Goal: Book appointment/travel/reservation

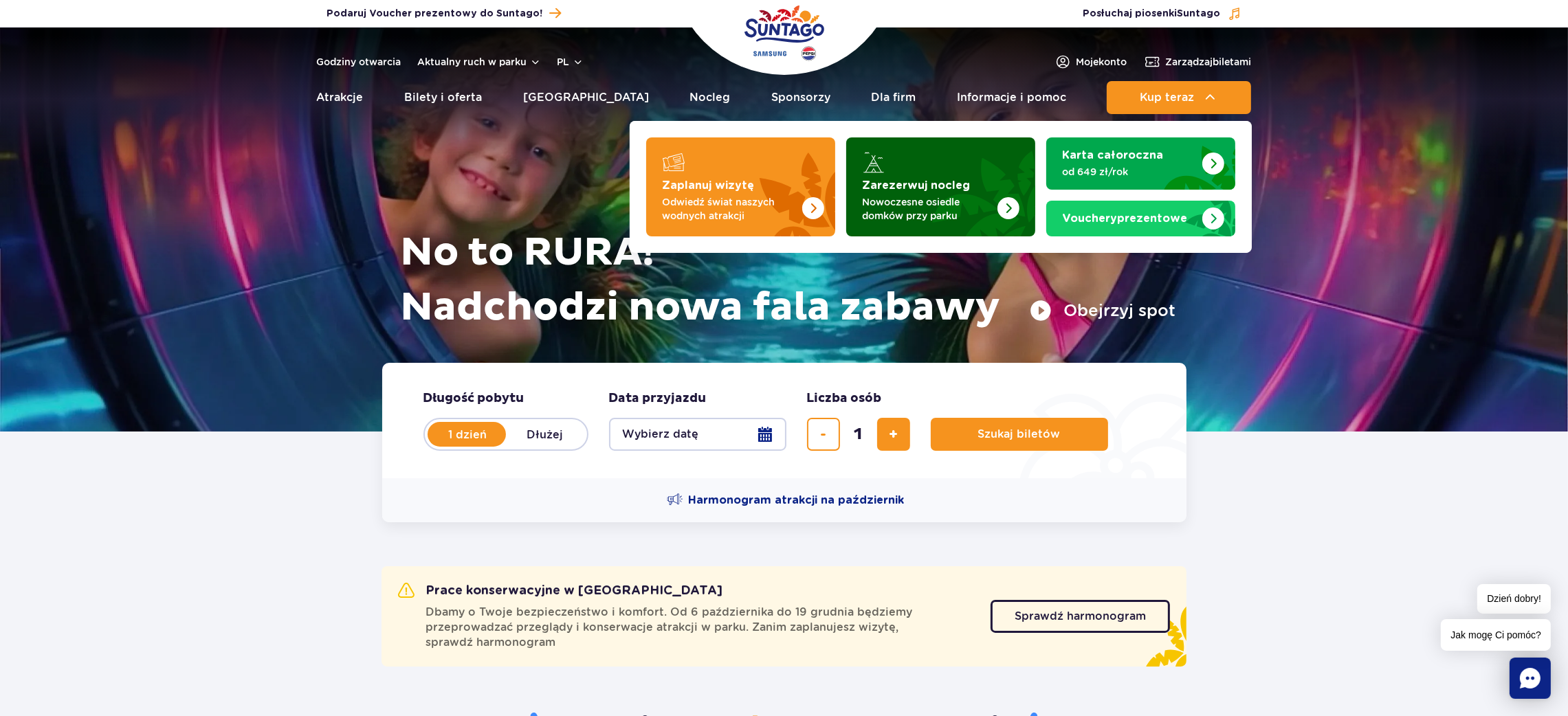
click at [991, 213] on p "Nowoczesne osiedle domków przy parku" at bounding box center [930, 209] width 134 height 28
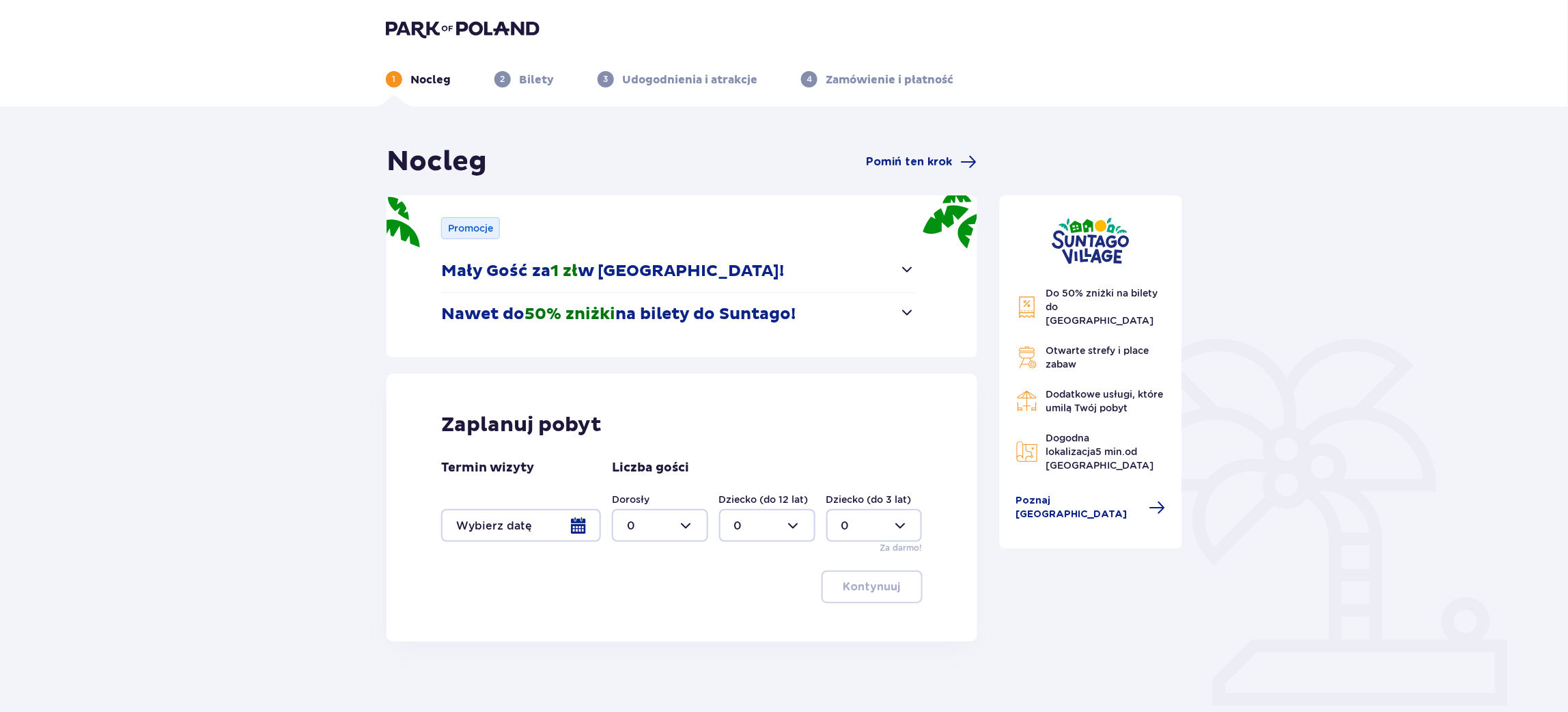
click at [583, 527] on div at bounding box center [521, 525] width 160 height 33
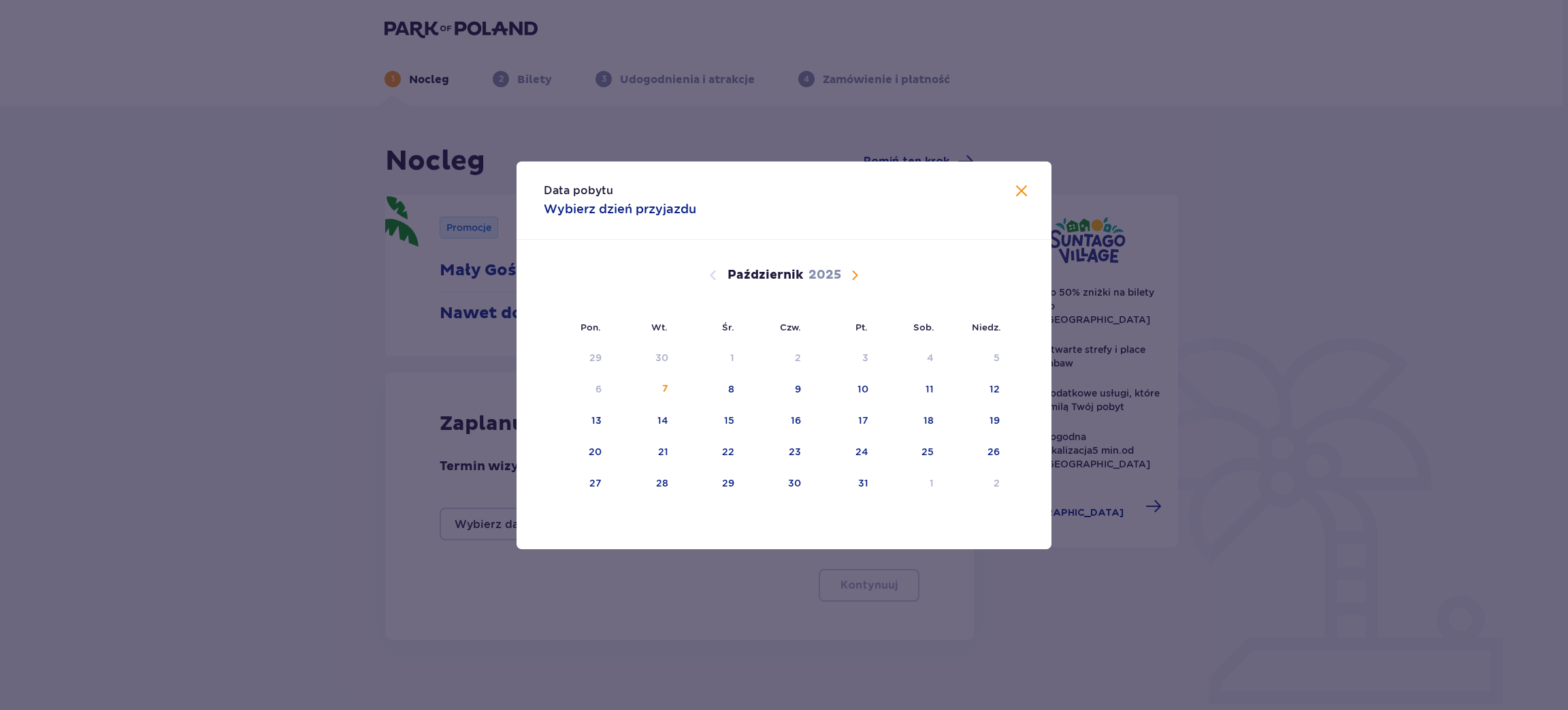
click at [862, 278] on span "Następny miesiąc" at bounding box center [855, 275] width 17 height 17
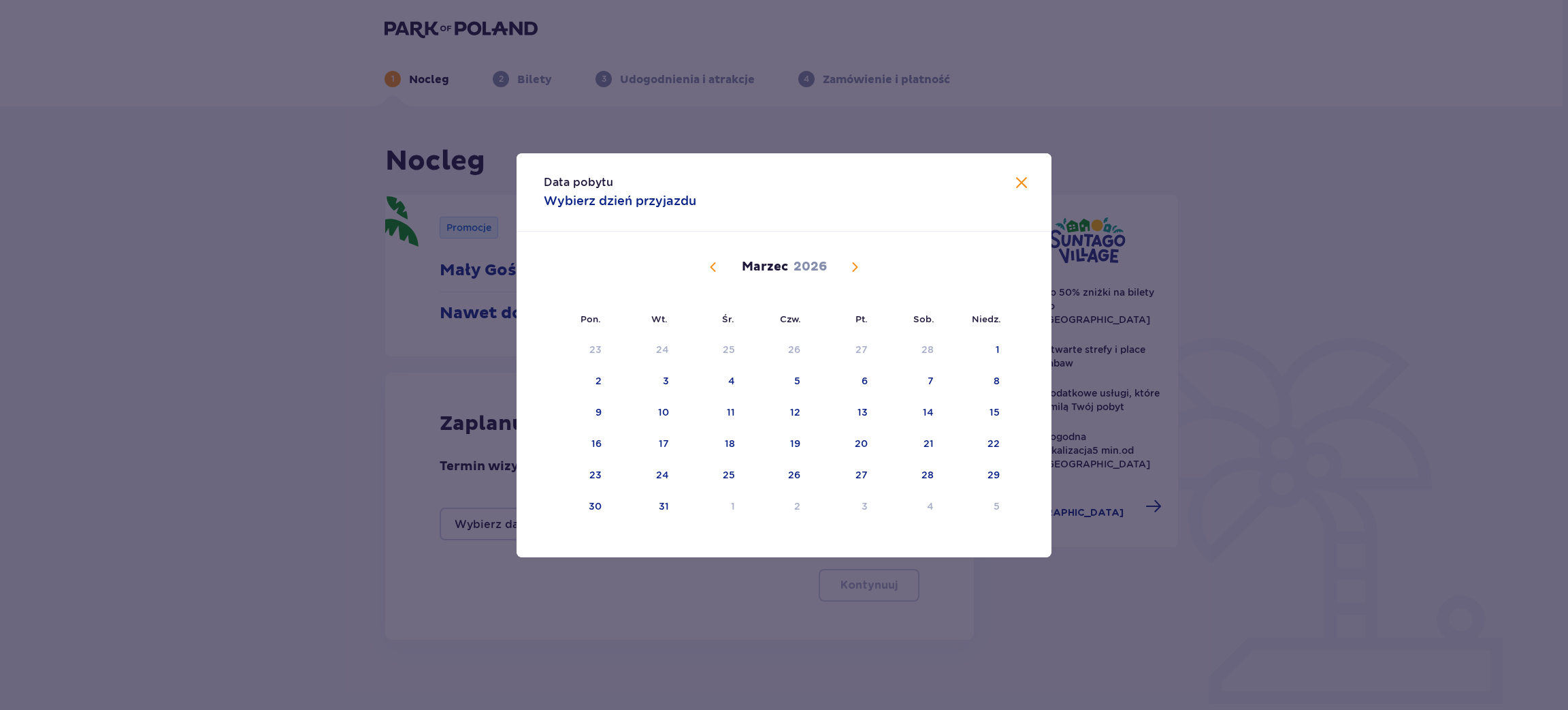
click at [862, 278] on div "Luty 2026 26 27 28 29 30 31 1 2 3 4 5 6 7 8 9 10 11 12 13 14 15 16 17 18 19 20 …" at bounding box center [784, 381] width 535 height 298
click at [857, 271] on span "Następny miesiąc" at bounding box center [855, 267] width 17 height 17
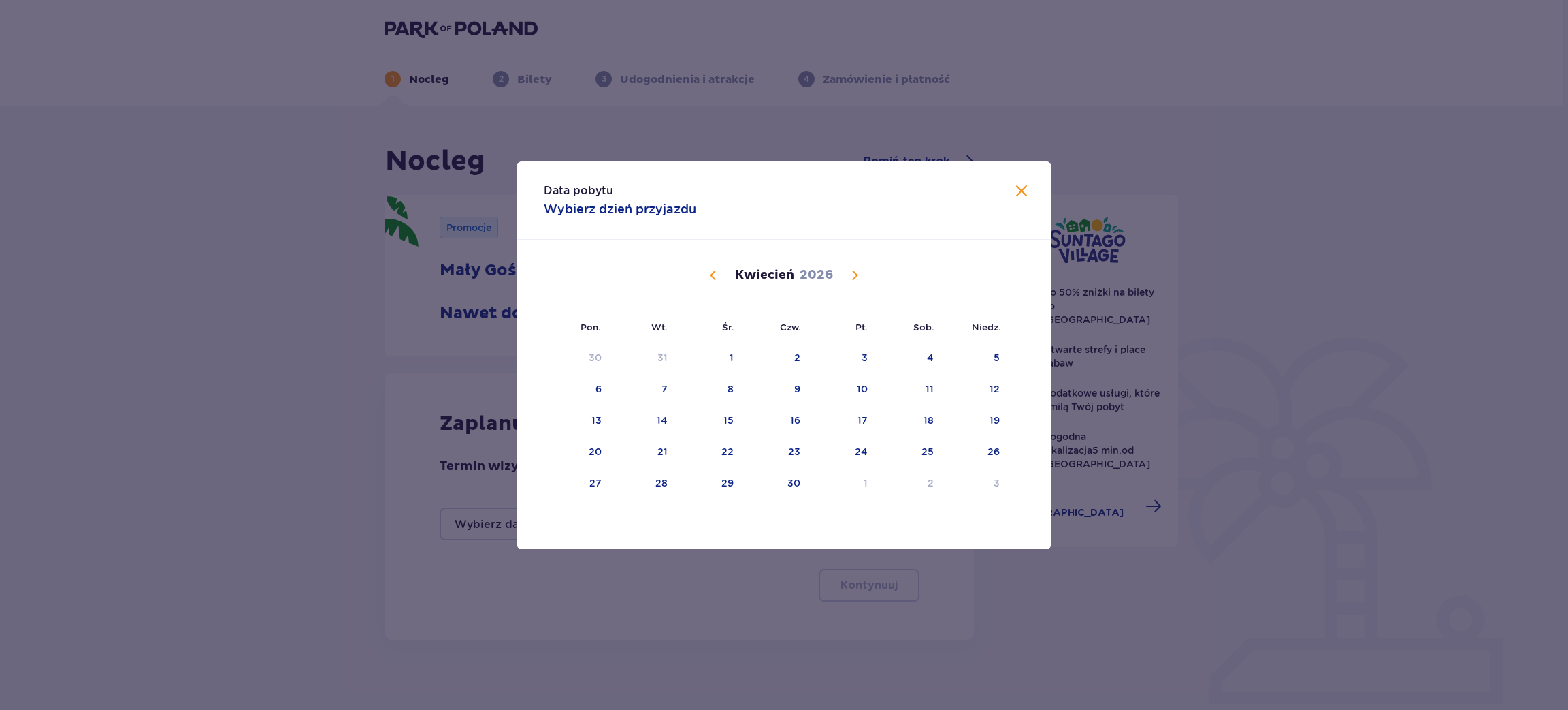
click at [857, 271] on span "Następny miesiąc" at bounding box center [855, 275] width 17 height 17
click at [663, 451] on div "19" at bounding box center [660, 452] width 10 height 14
click at [728, 454] on div "20" at bounding box center [727, 452] width 13 height 14
type input "19.05.26 - 20.05.26"
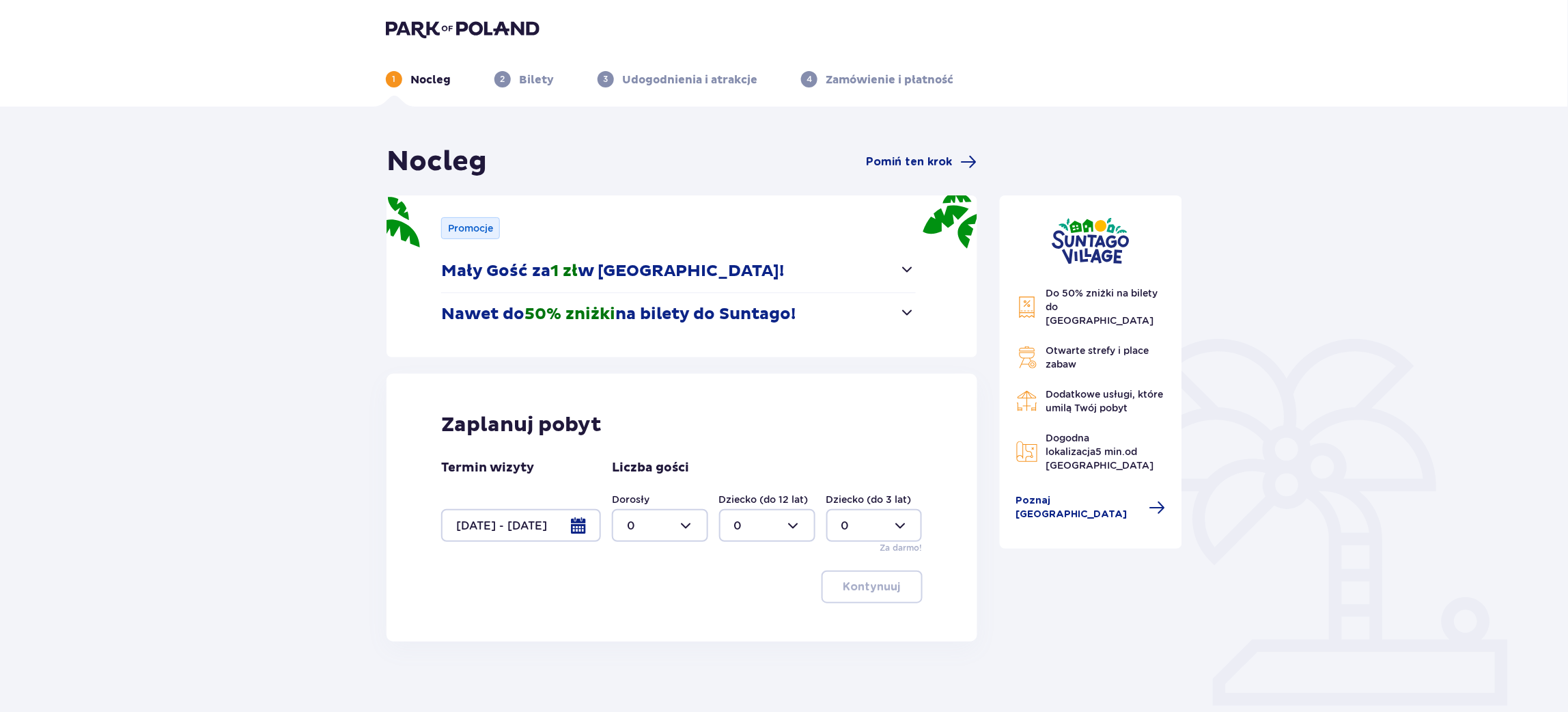
click at [654, 518] on div at bounding box center [660, 525] width 97 height 33
click at [636, 621] on div "2" at bounding box center [660, 625] width 66 height 15
type input "2"
click at [887, 587] on p "Kontynuuj" at bounding box center [871, 586] width 57 height 15
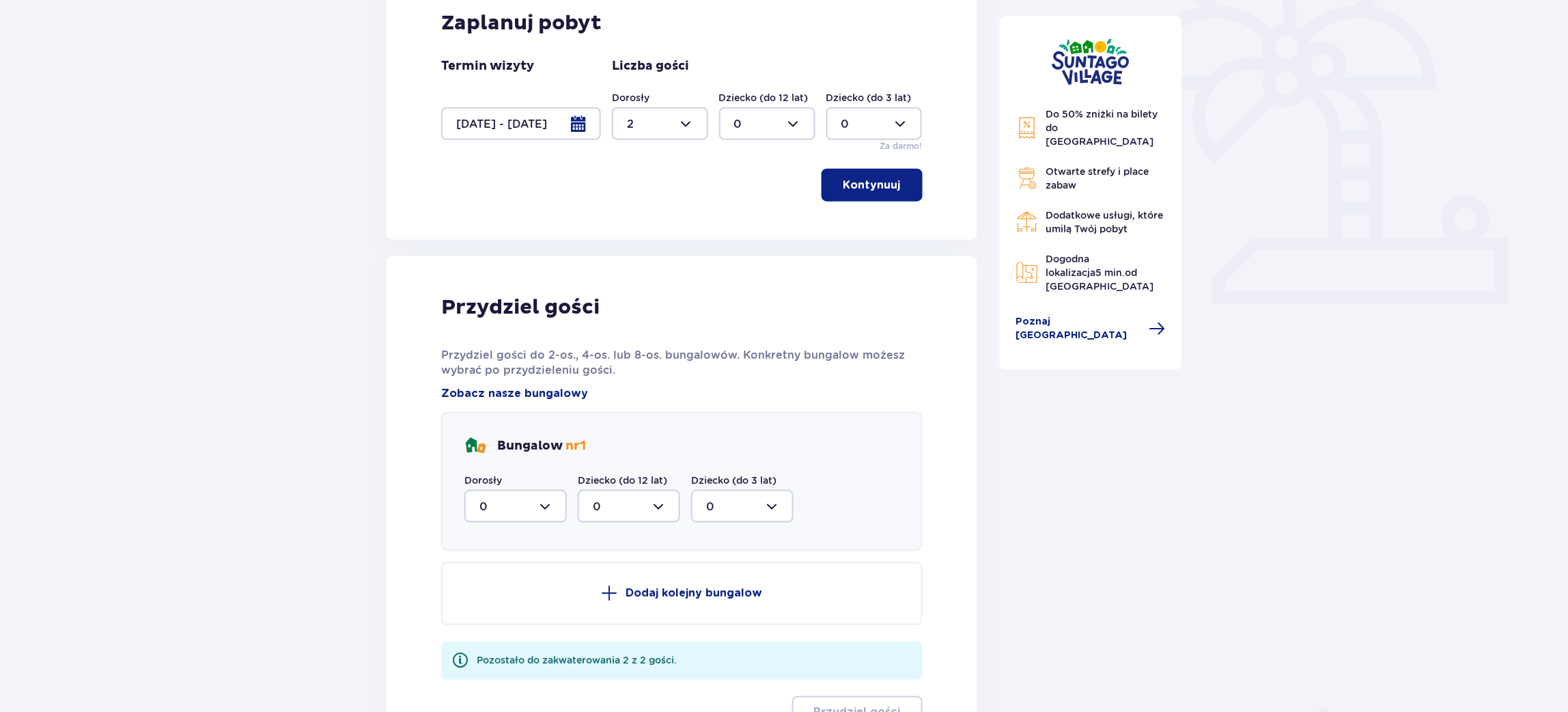
scroll to position [126, 0]
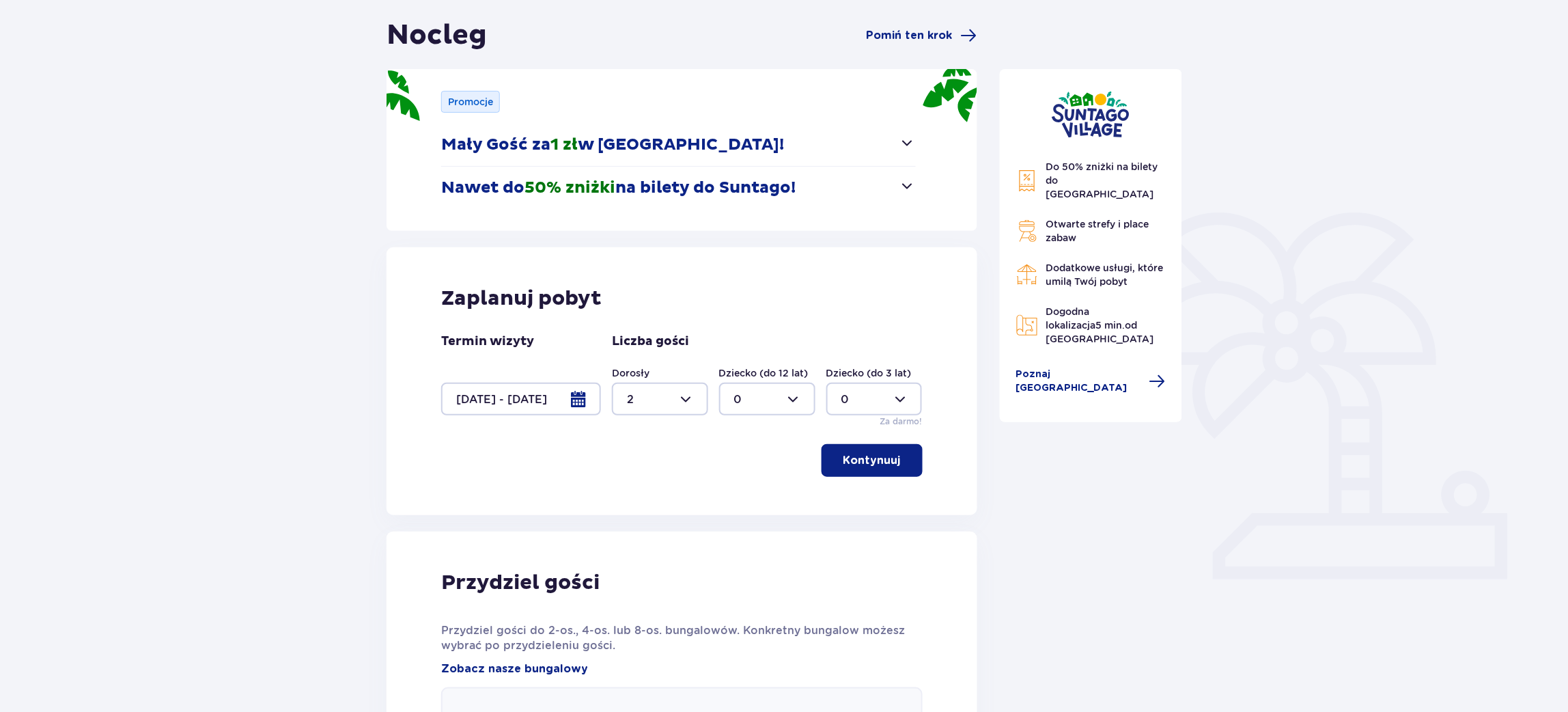
drag, startPoint x: 895, startPoint y: 486, endPoint x: 898, endPoint y: 471, distance: 15.3
click at [895, 483] on div "Zaplanuj pobyt Termin wizyty 19.05.26 - 20.05.26 Liczba gości Dorosły 2 Dziecko…" at bounding box center [682, 381] width 591 height 268
click at [898, 471] on button "Kontynuuj" at bounding box center [871, 460] width 101 height 33
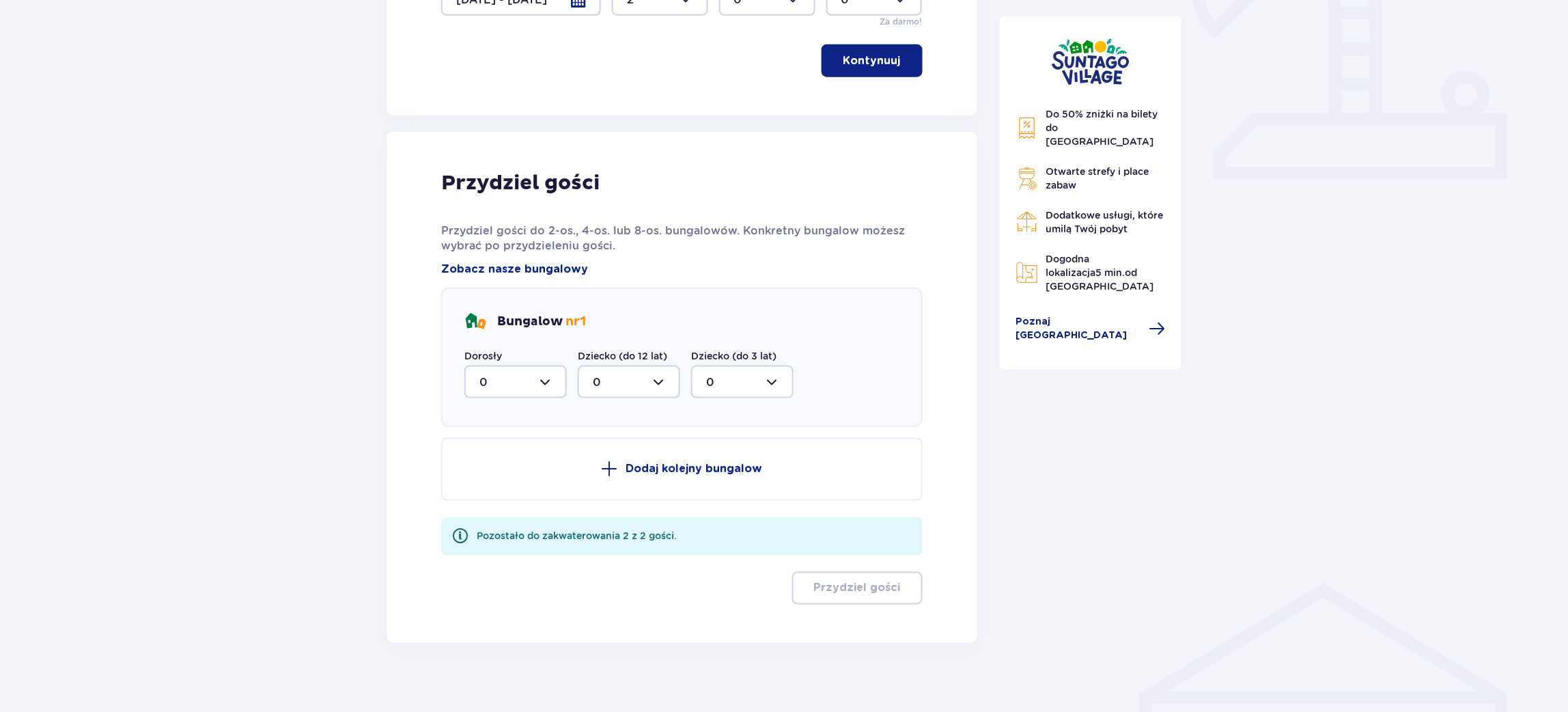
scroll to position [536, 0]
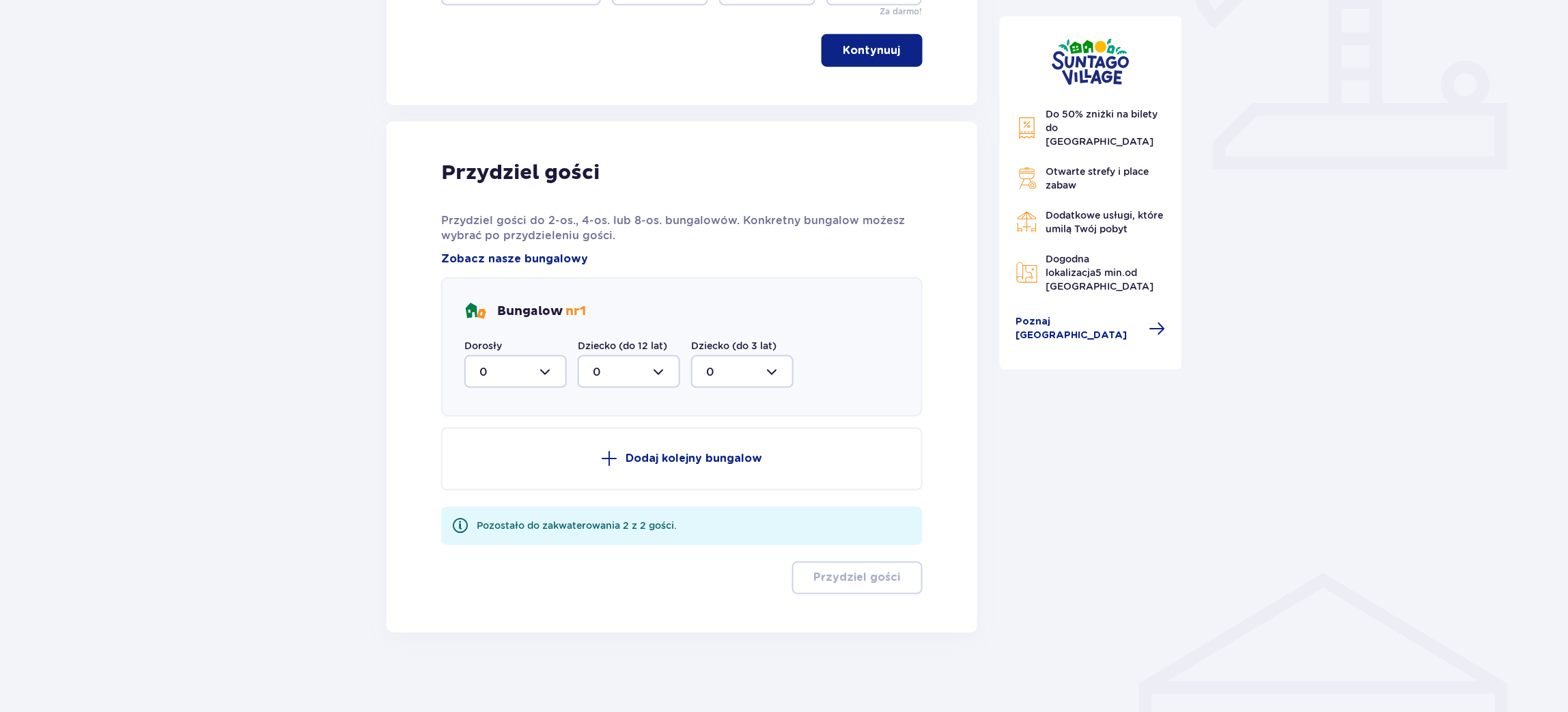
click at [496, 367] on div at bounding box center [515, 371] width 102 height 33
click at [498, 469] on div "2" at bounding box center [516, 470] width 73 height 15
type input "2"
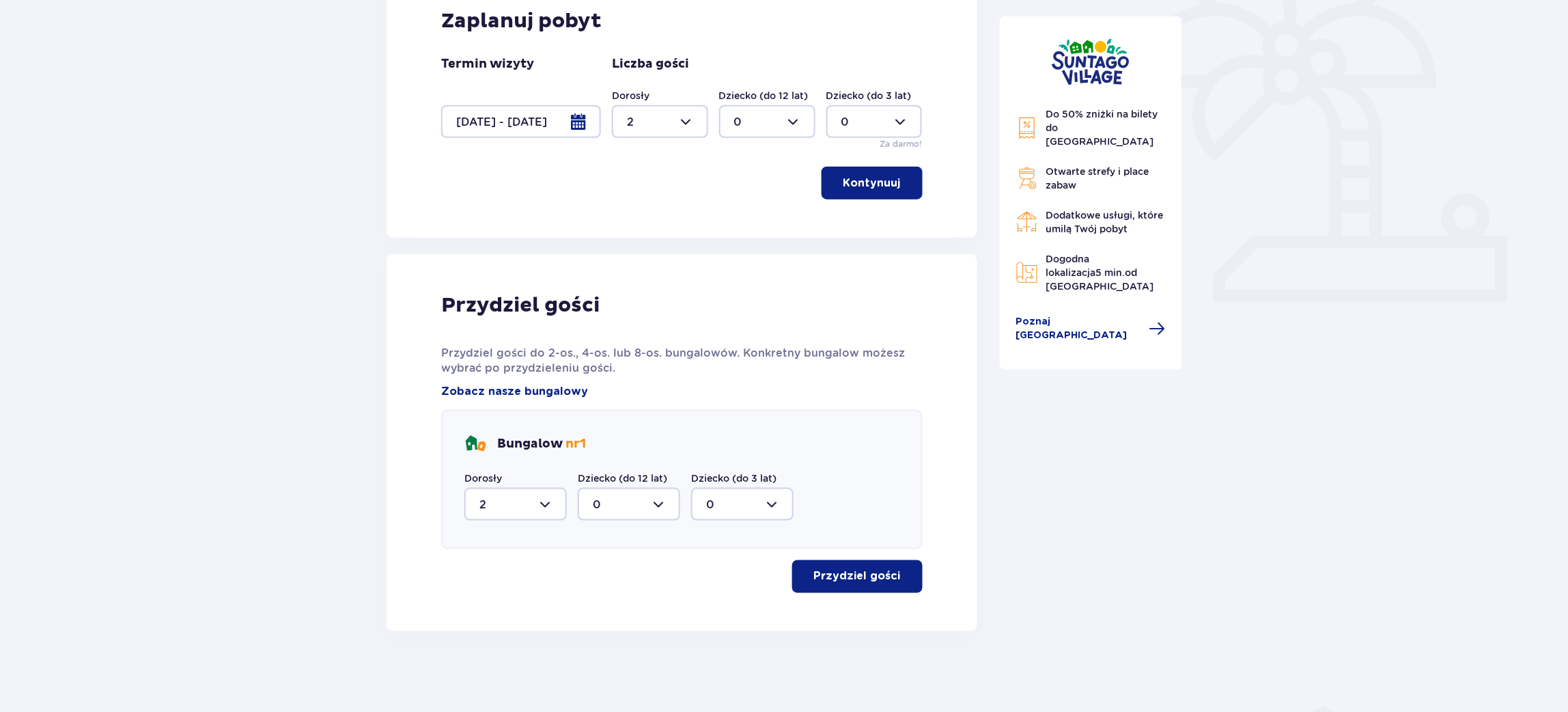
click at [905, 579] on span "button" at bounding box center [903, 576] width 17 height 17
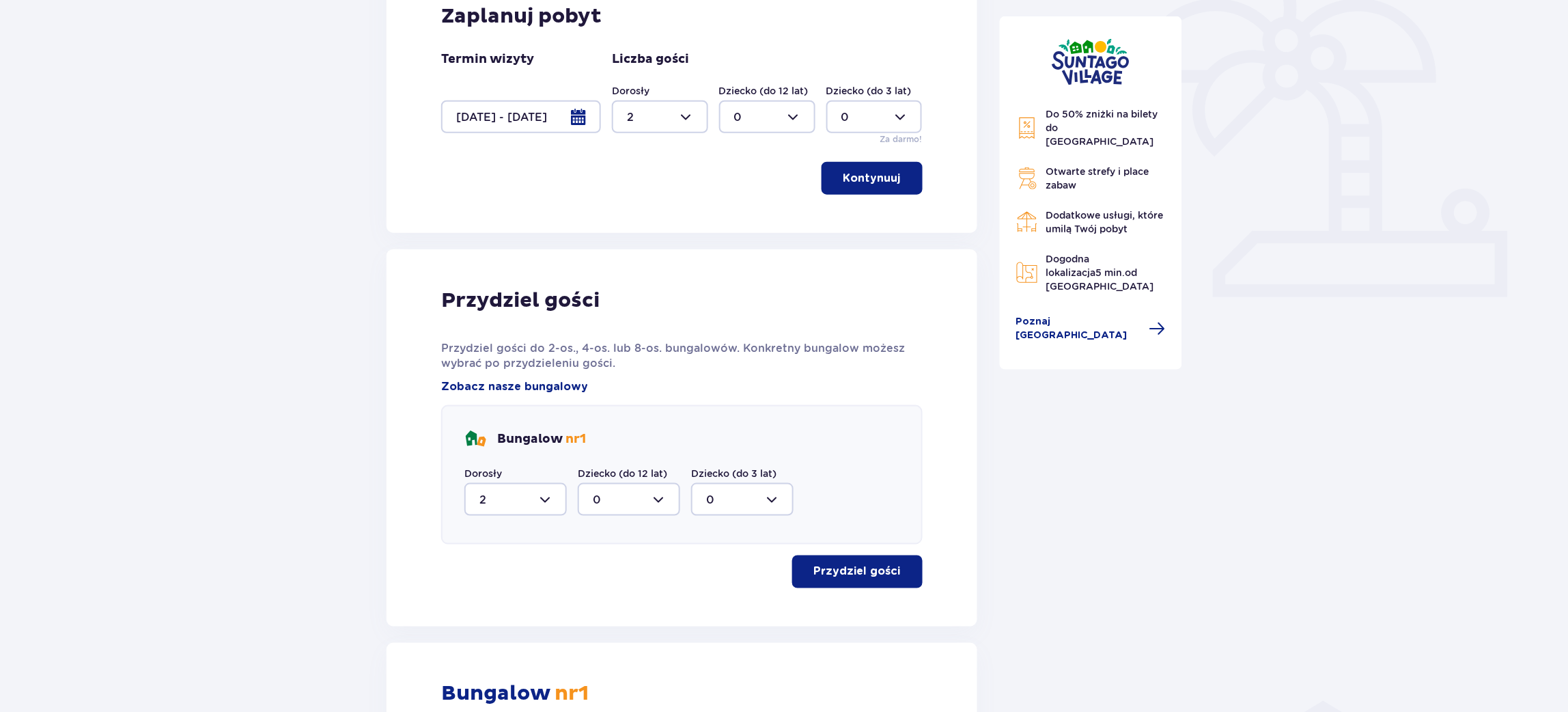
scroll to position [317, 0]
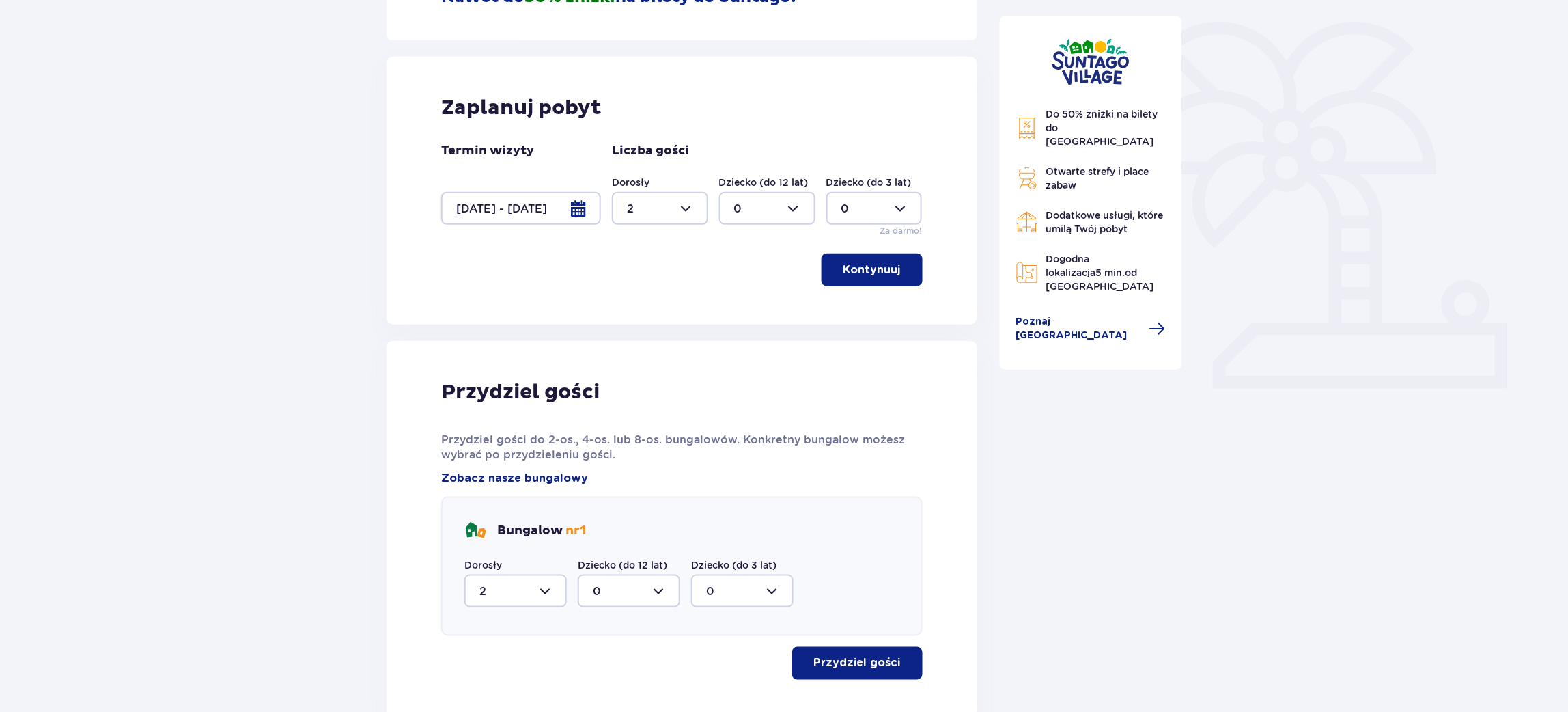
click at [522, 585] on div at bounding box center [515, 591] width 102 height 33
click at [657, 205] on div at bounding box center [660, 208] width 97 height 33
click at [652, 333] on div "3" at bounding box center [660, 337] width 66 height 15
type input "3"
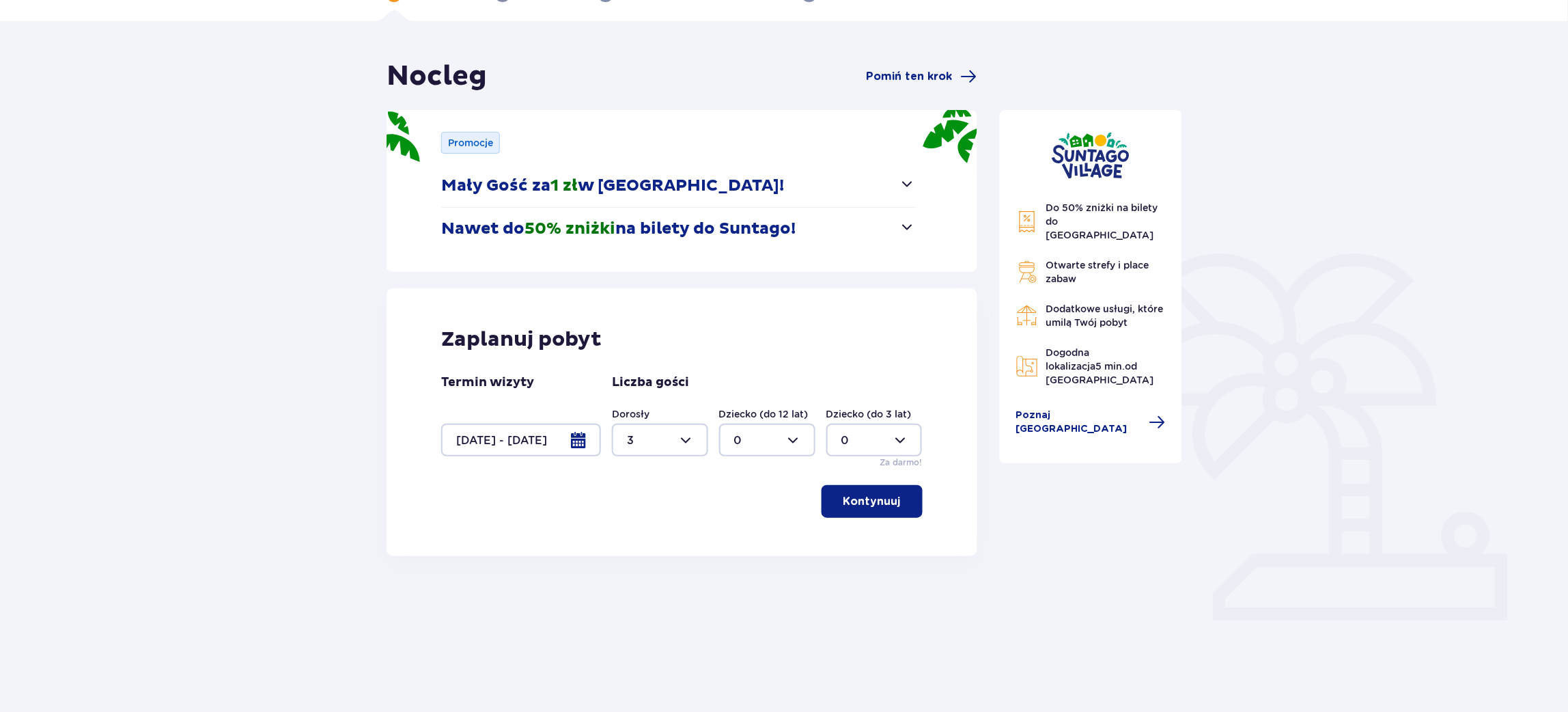
scroll to position [49, 0]
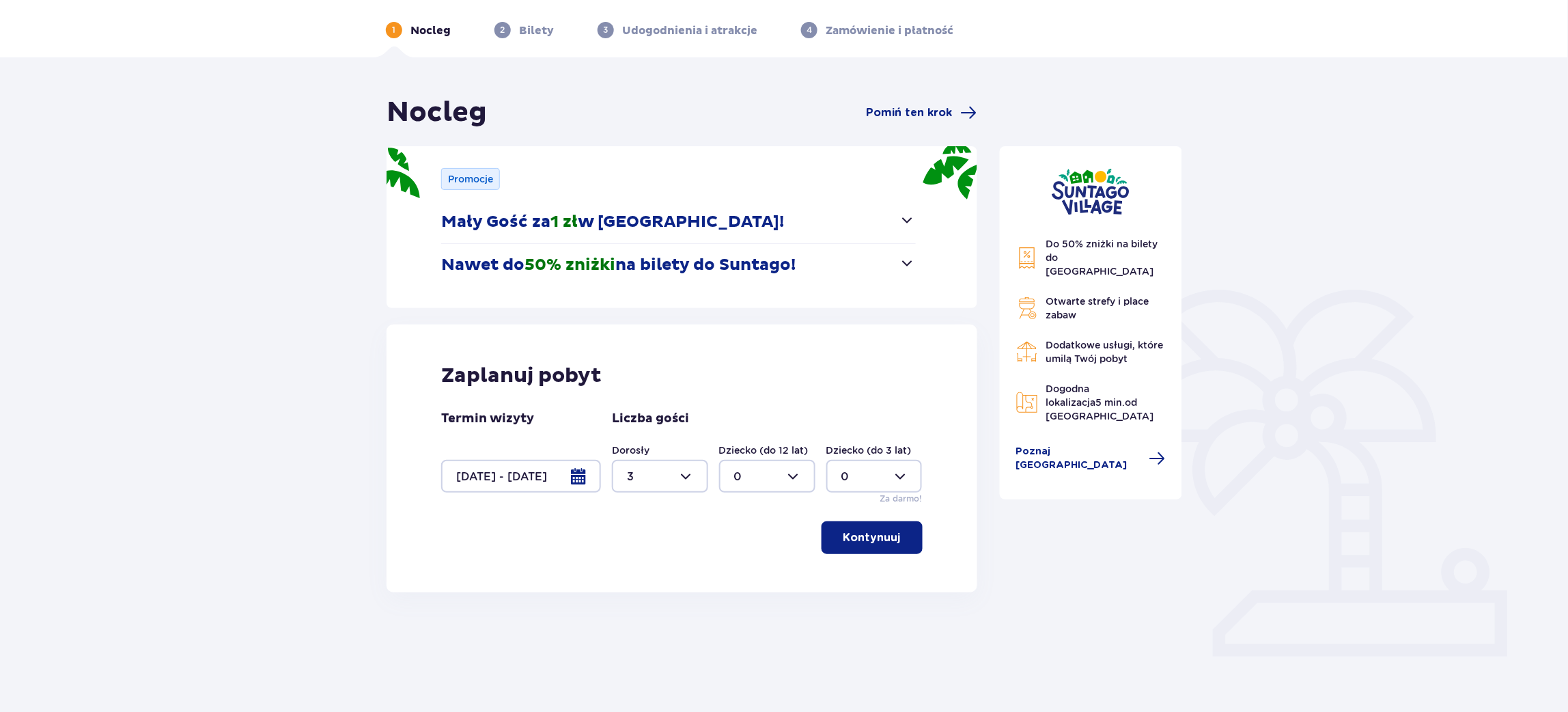
drag, startPoint x: 896, startPoint y: 278, endPoint x: 897, endPoint y: 358, distance: 80.0
click at [896, 279] on button "Nawet do 50% zniżki na bilety do Suntago!" at bounding box center [678, 265] width 475 height 42
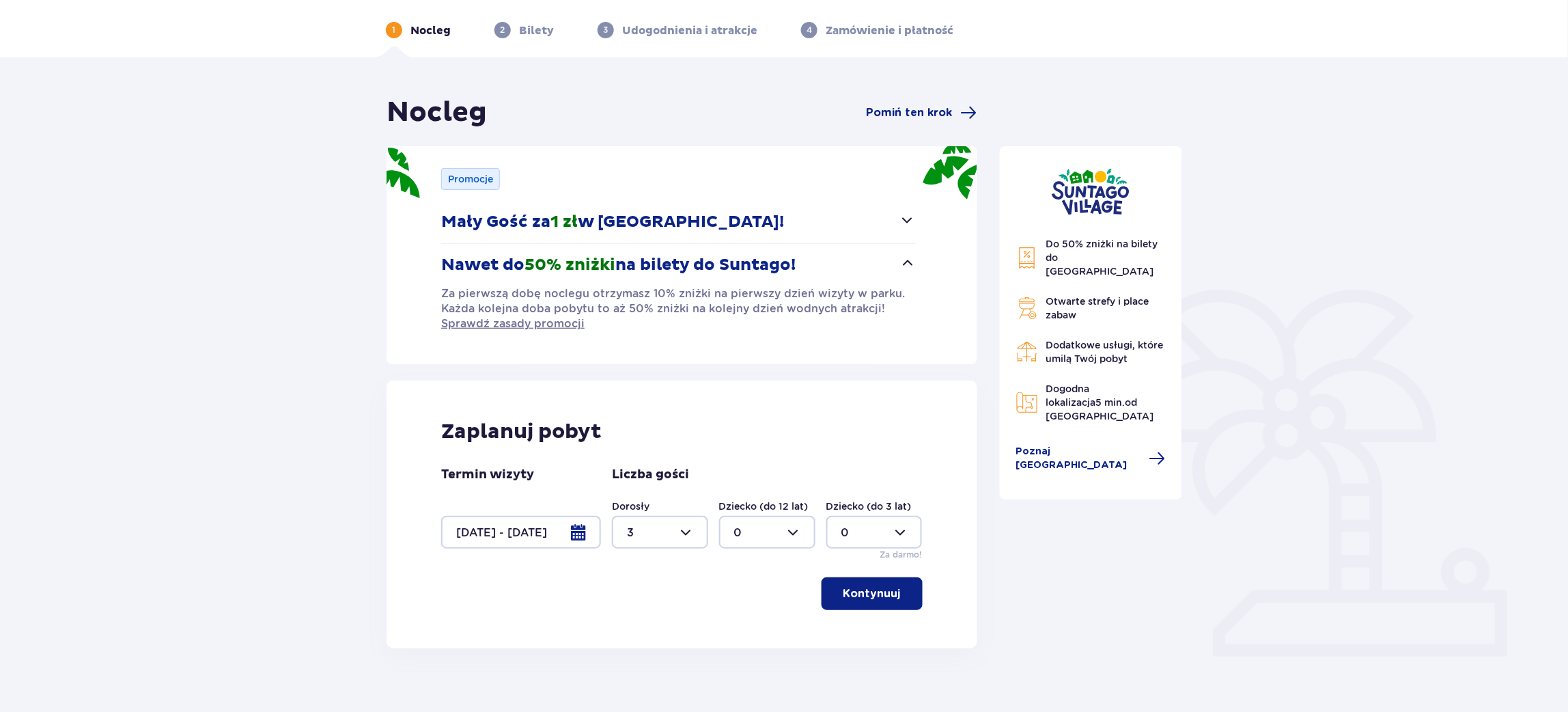
click at [863, 594] on p "Kontynuuj" at bounding box center [871, 594] width 57 height 15
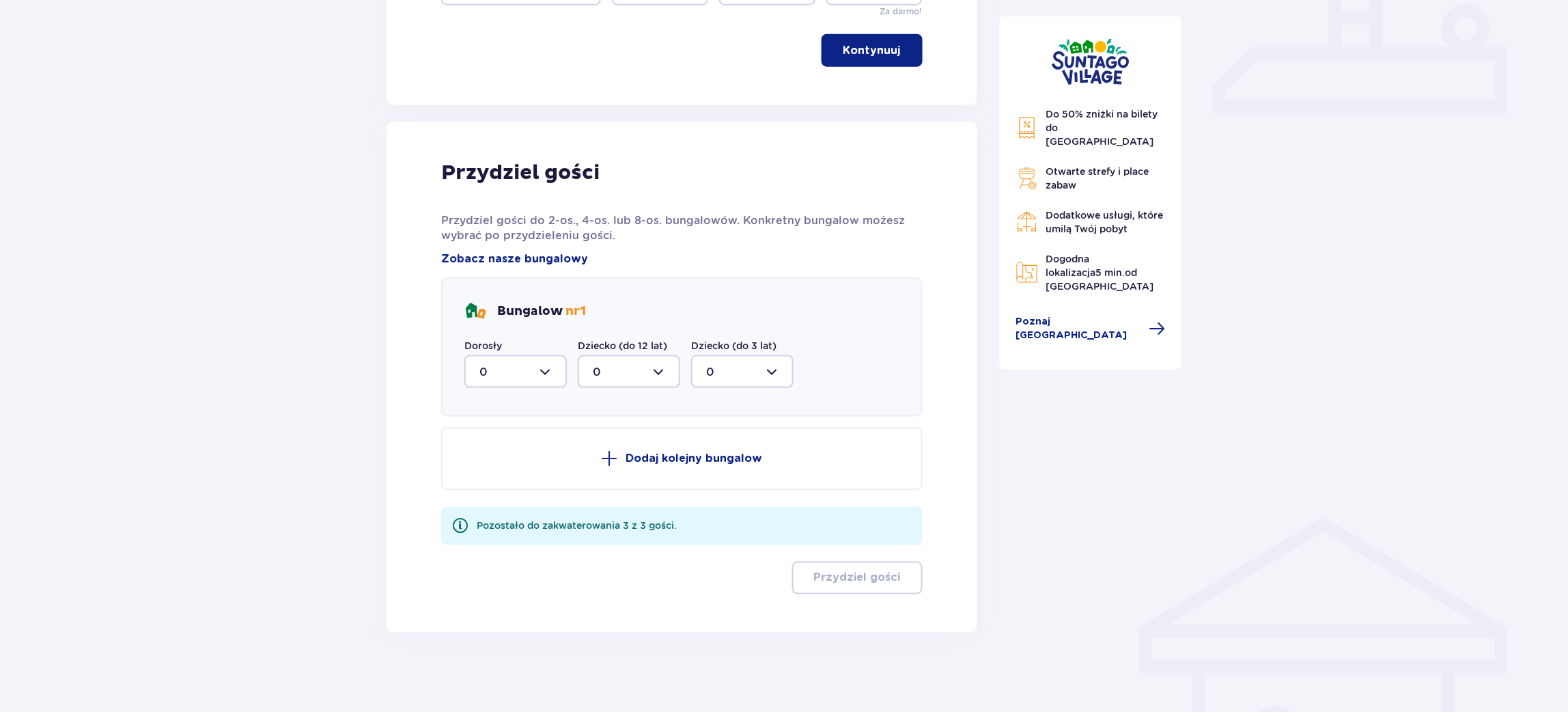
drag, startPoint x: 542, startPoint y: 367, endPoint x: 534, endPoint y: 388, distance: 22.5
click at [541, 367] on div at bounding box center [515, 371] width 102 height 33
click at [504, 499] on div "3" at bounding box center [516, 499] width 73 height 15
type input "3"
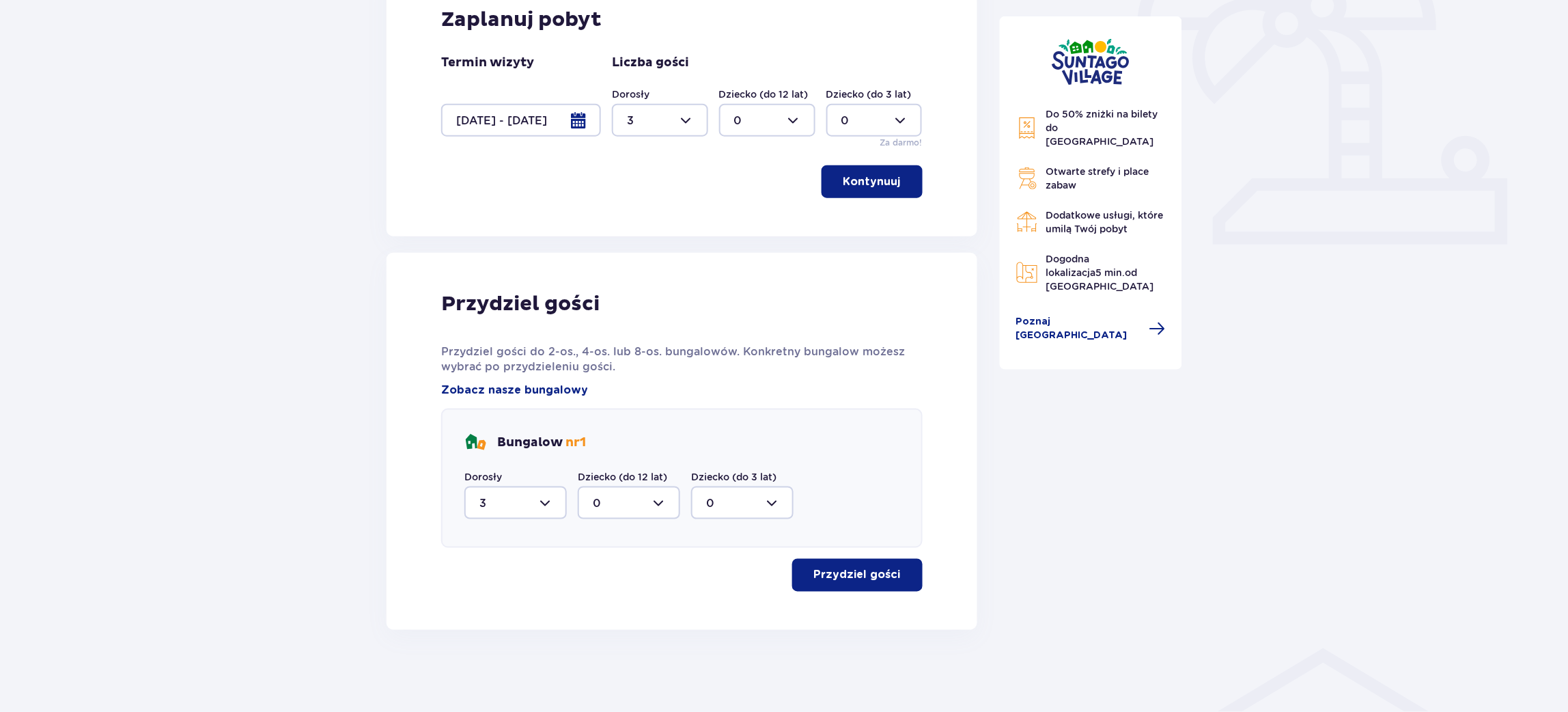
scroll to position [459, 0]
click at [907, 589] on button "Przydziel gości" at bounding box center [858, 576] width 131 height 33
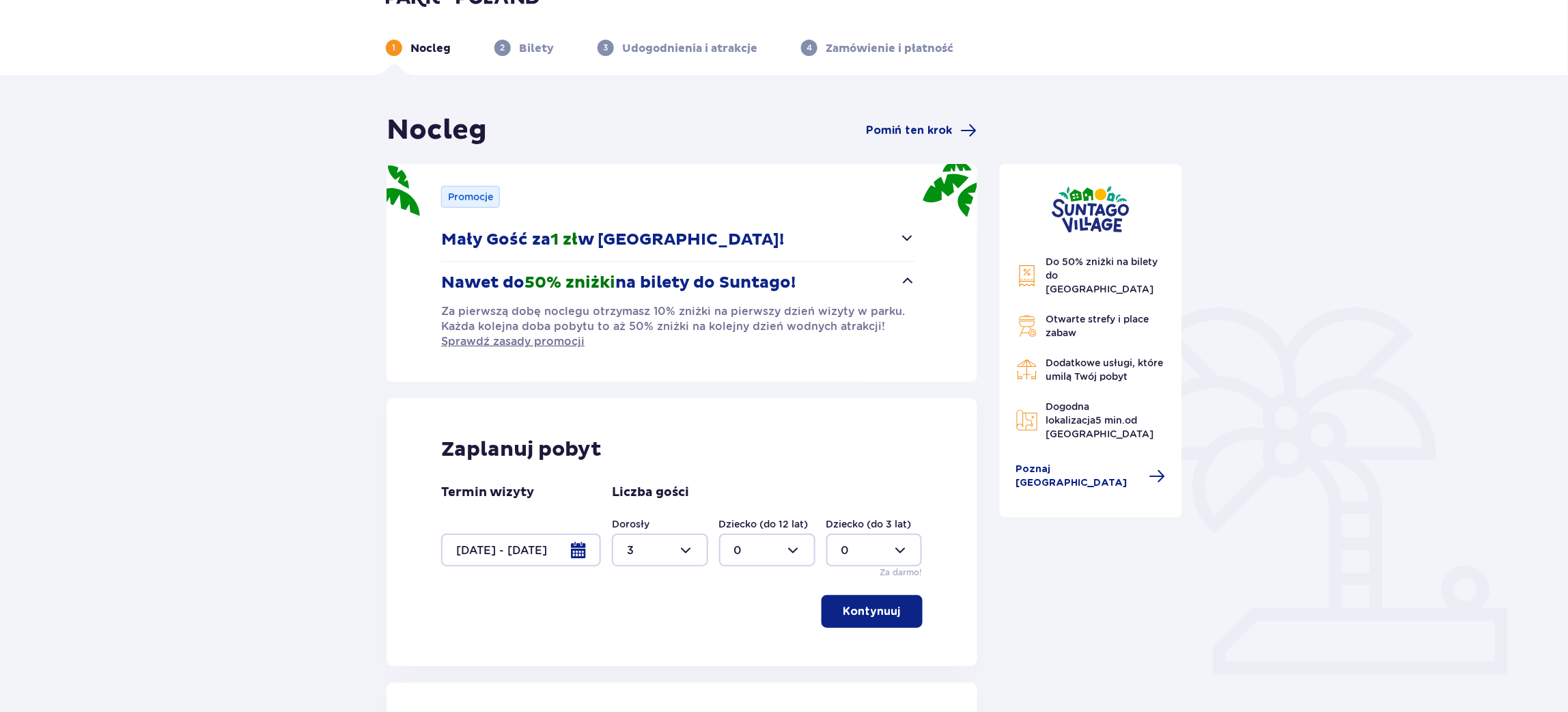
scroll to position [0, 0]
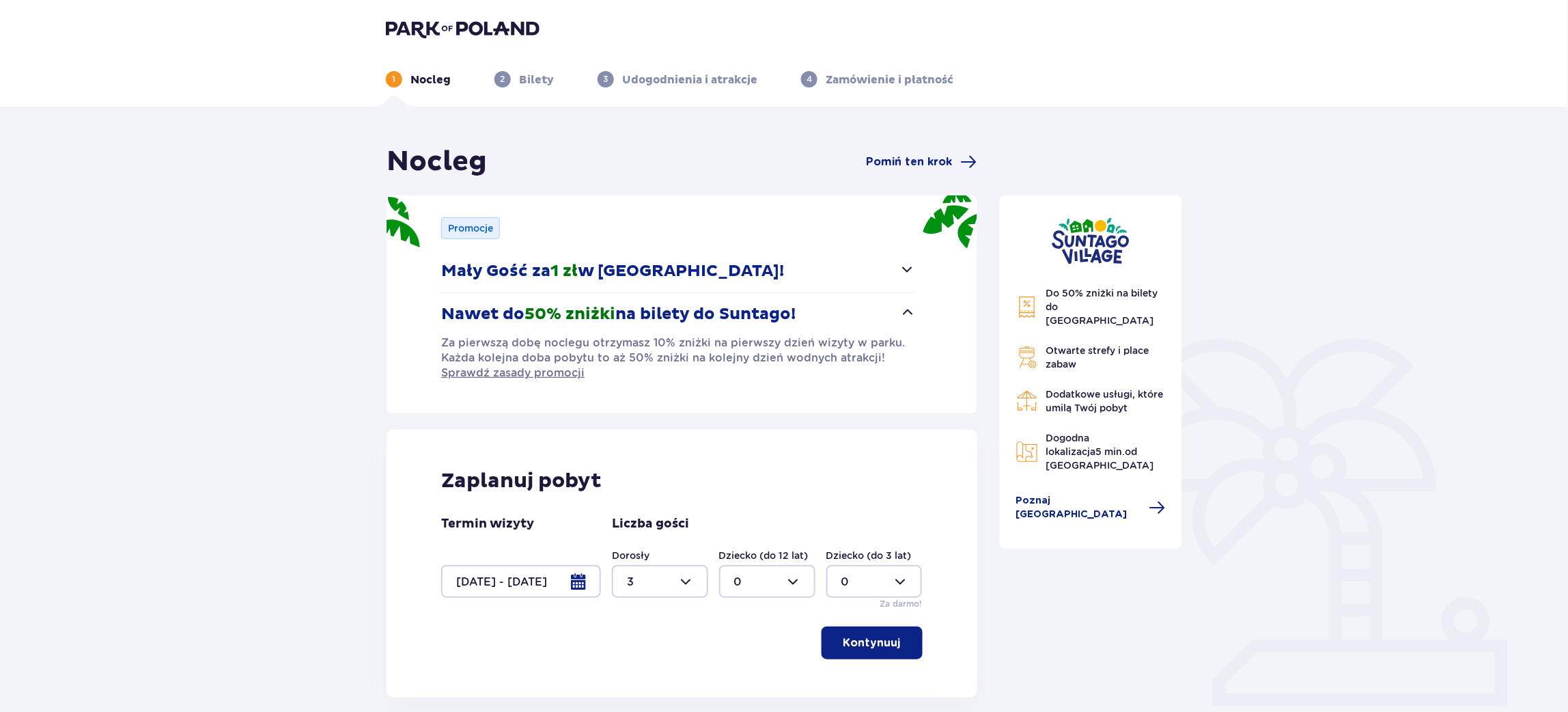
click at [572, 586] on div at bounding box center [521, 581] width 160 height 33
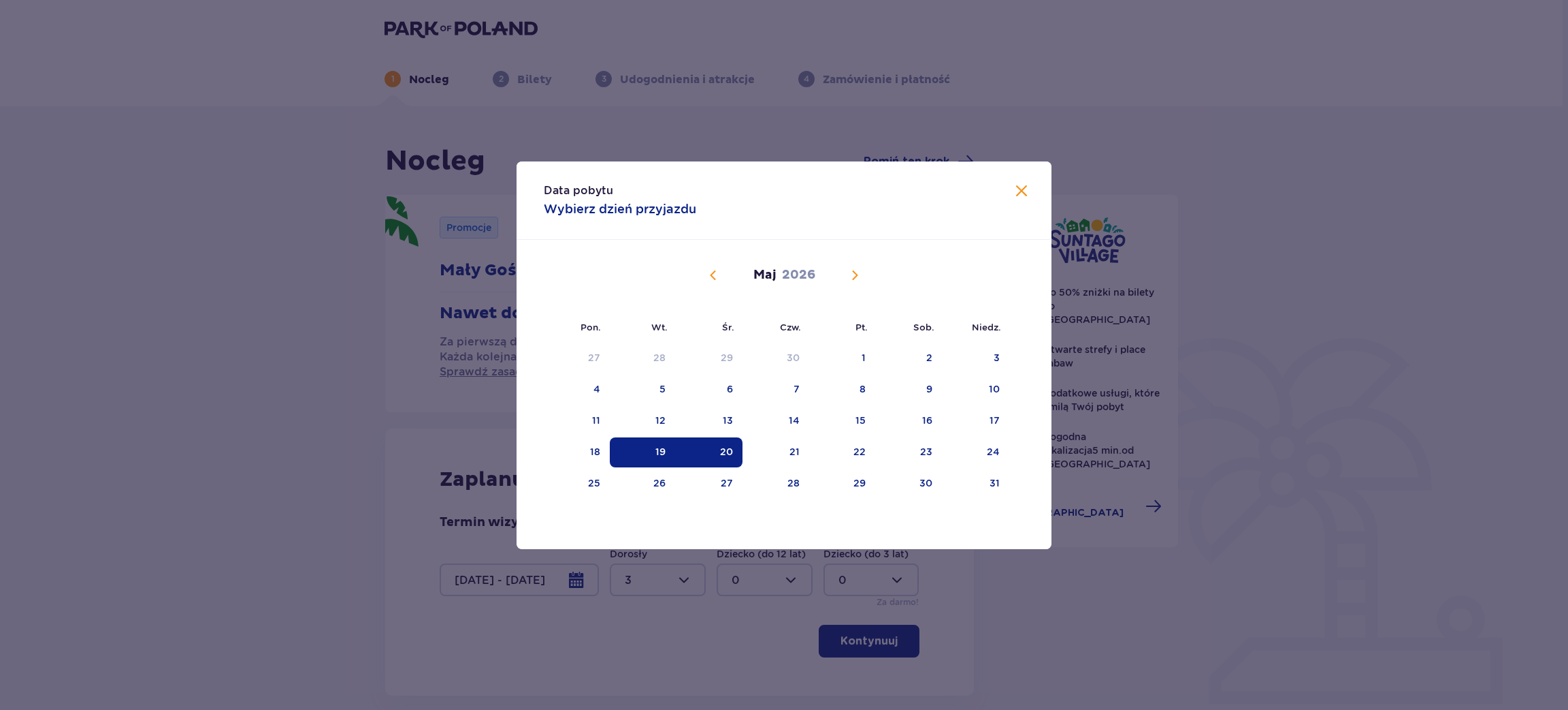
click at [717, 264] on div "Maj 2026" at bounding box center [784, 290] width 451 height 102
click at [712, 271] on span "Poprzedni miesiąc" at bounding box center [713, 275] width 17 height 17
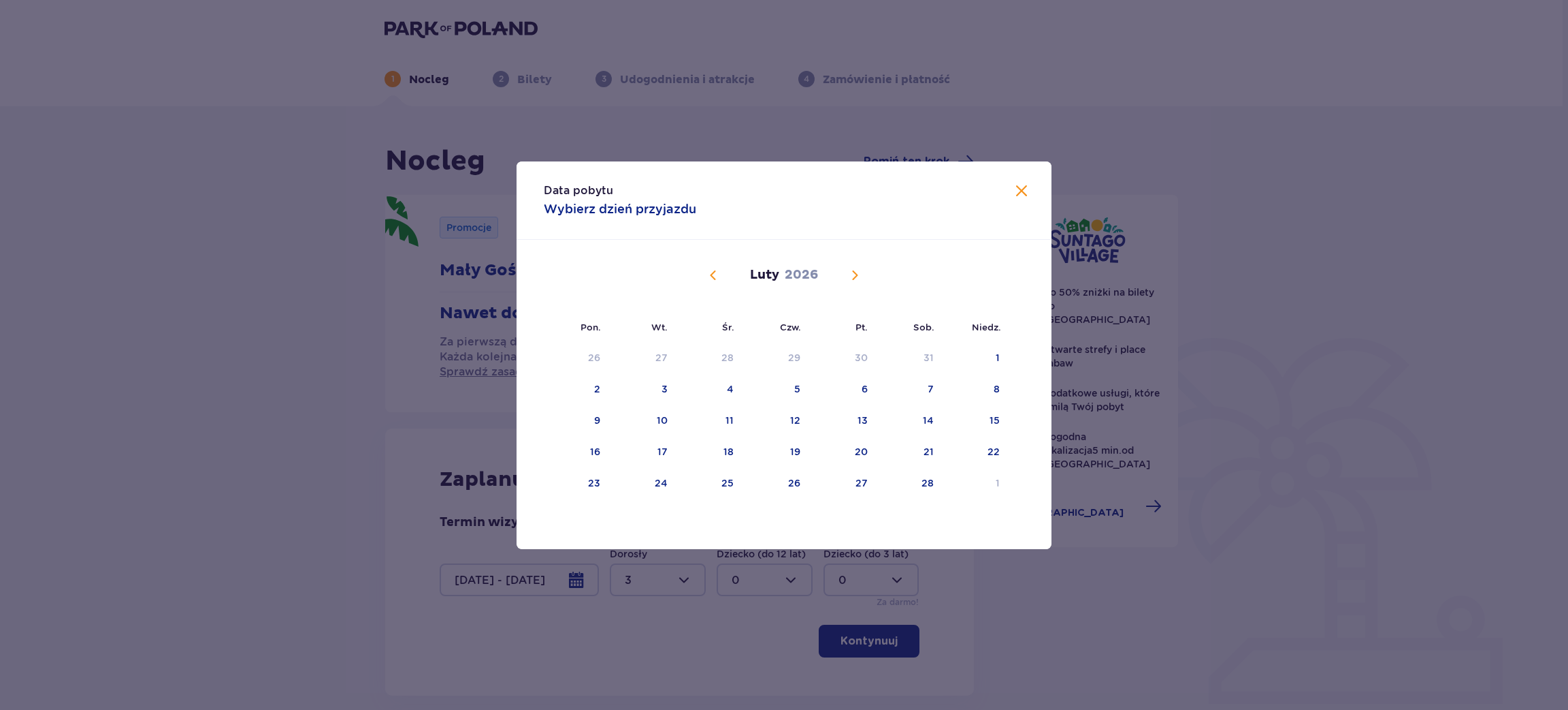
click at [712, 271] on span "Poprzedni miesiąc" at bounding box center [713, 275] width 17 height 17
click at [851, 276] on span "Następny miesiąc" at bounding box center [855, 275] width 17 height 17
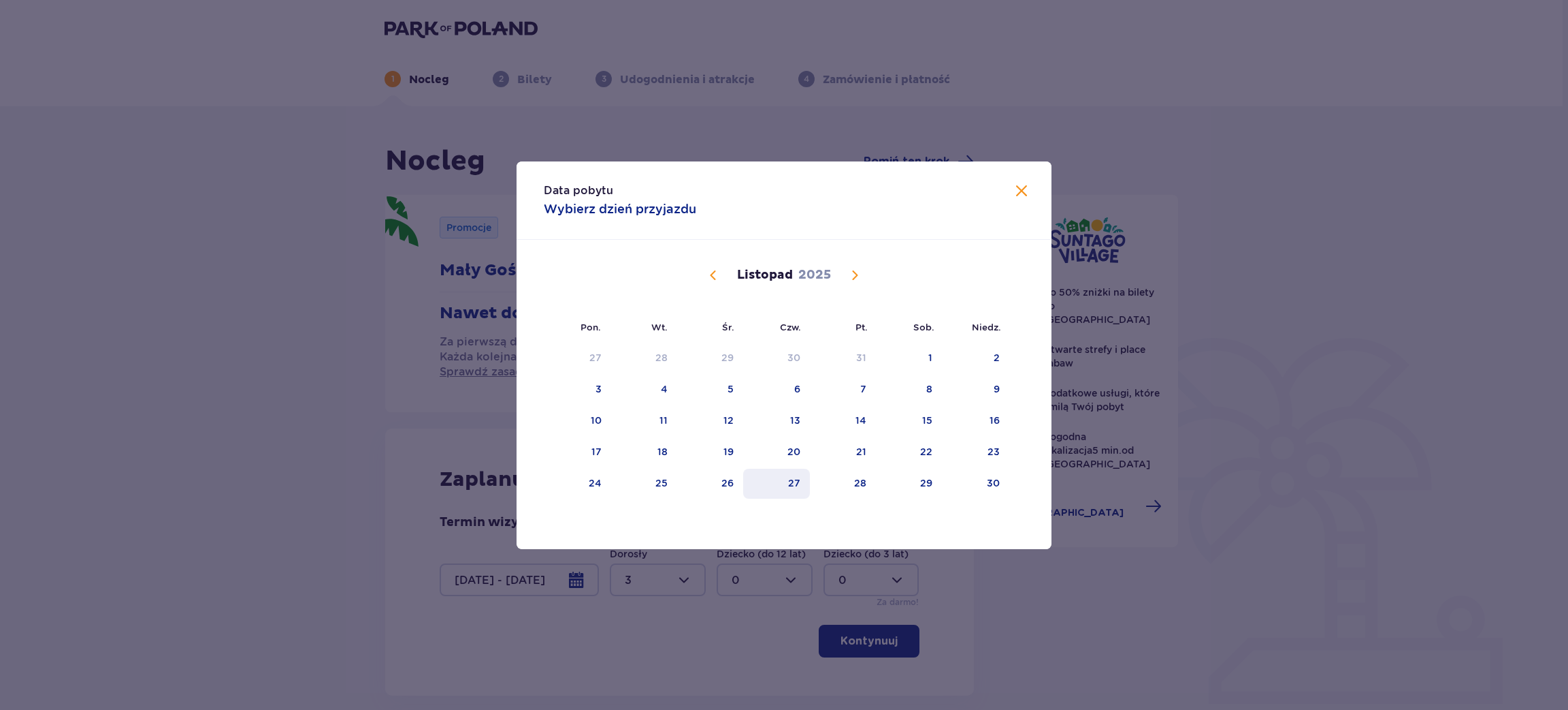
click at [804, 485] on div "27" at bounding box center [777, 483] width 67 height 30
click at [861, 481] on div "28" at bounding box center [860, 483] width 12 height 14
type input "27.11.25 - 28.11.25"
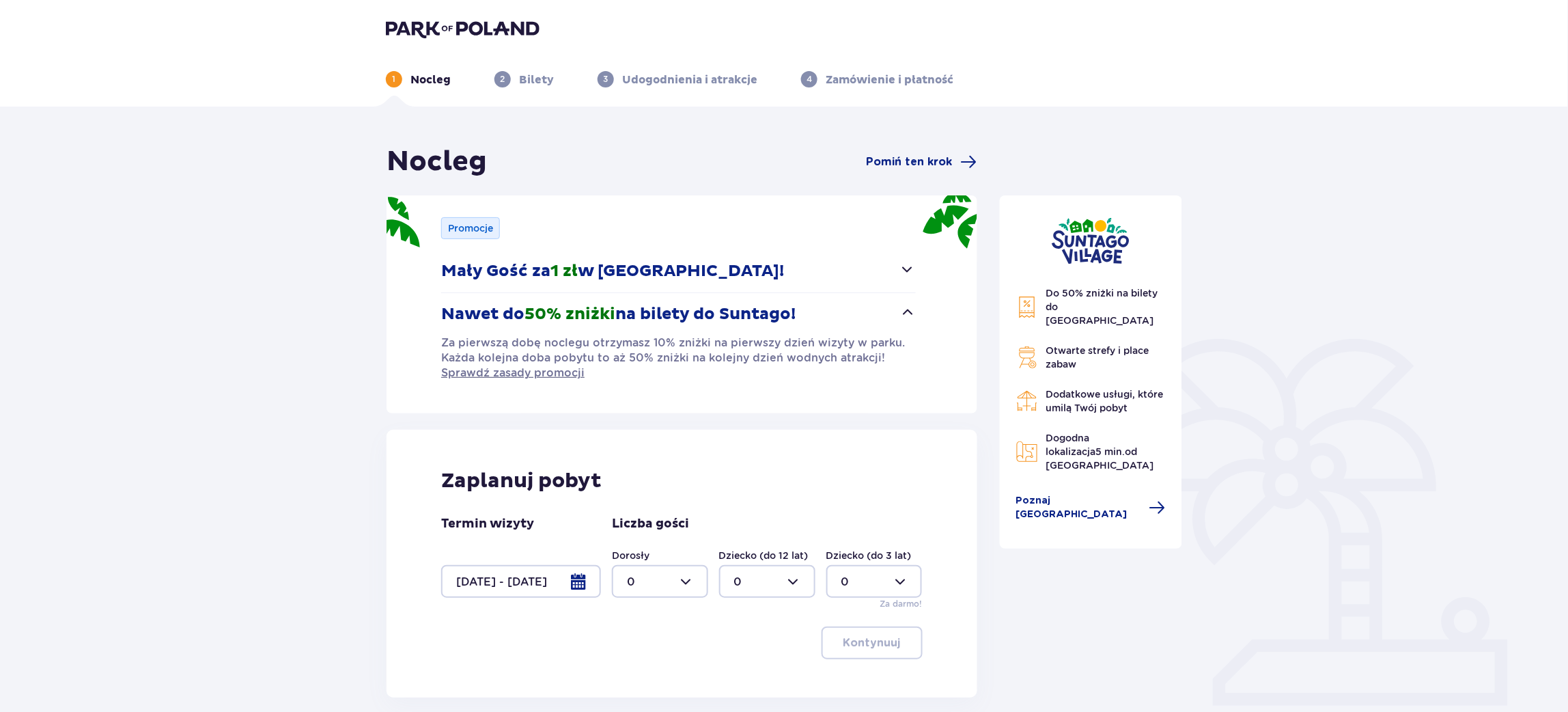
click at [668, 578] on div at bounding box center [660, 581] width 97 height 33
click at [645, 499] on div "2" at bounding box center [660, 506] width 66 height 15
type input "2"
click at [858, 652] on button "Kontynuuj" at bounding box center [871, 642] width 101 height 33
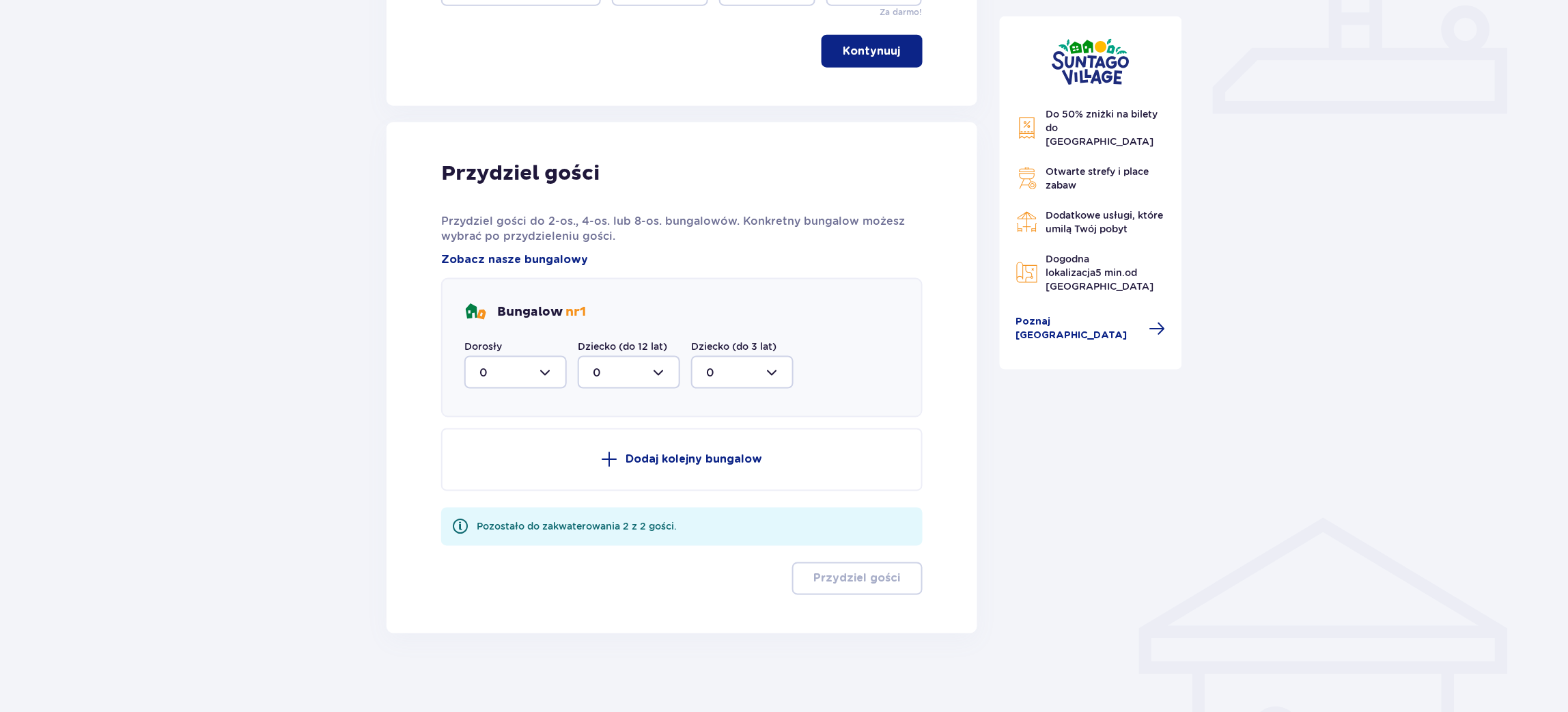
scroll to position [592, 0]
click at [513, 361] on div at bounding box center [515, 371] width 102 height 33
click at [493, 467] on div "2" at bounding box center [516, 470] width 73 height 15
type input "2"
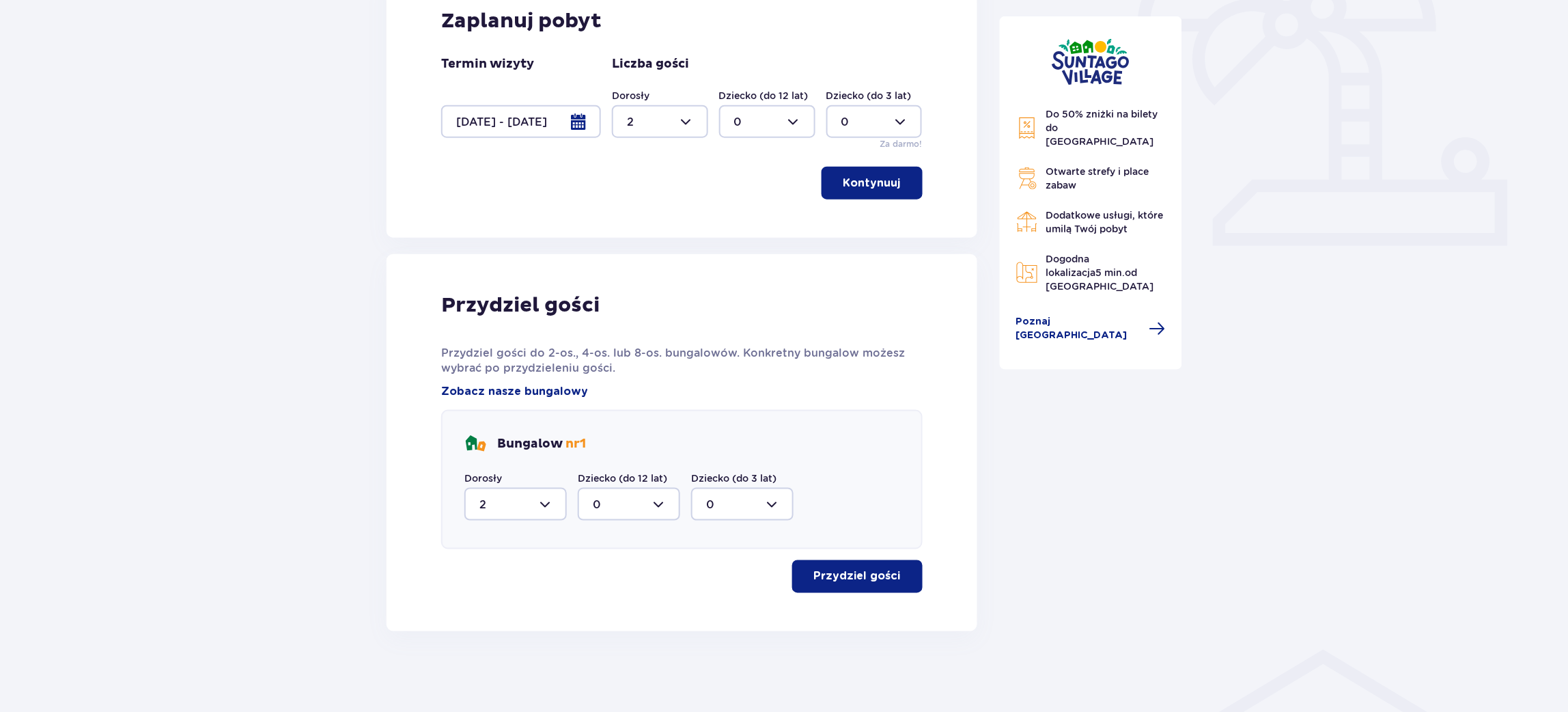
click at [911, 573] on span "button" at bounding box center [903, 576] width 17 height 17
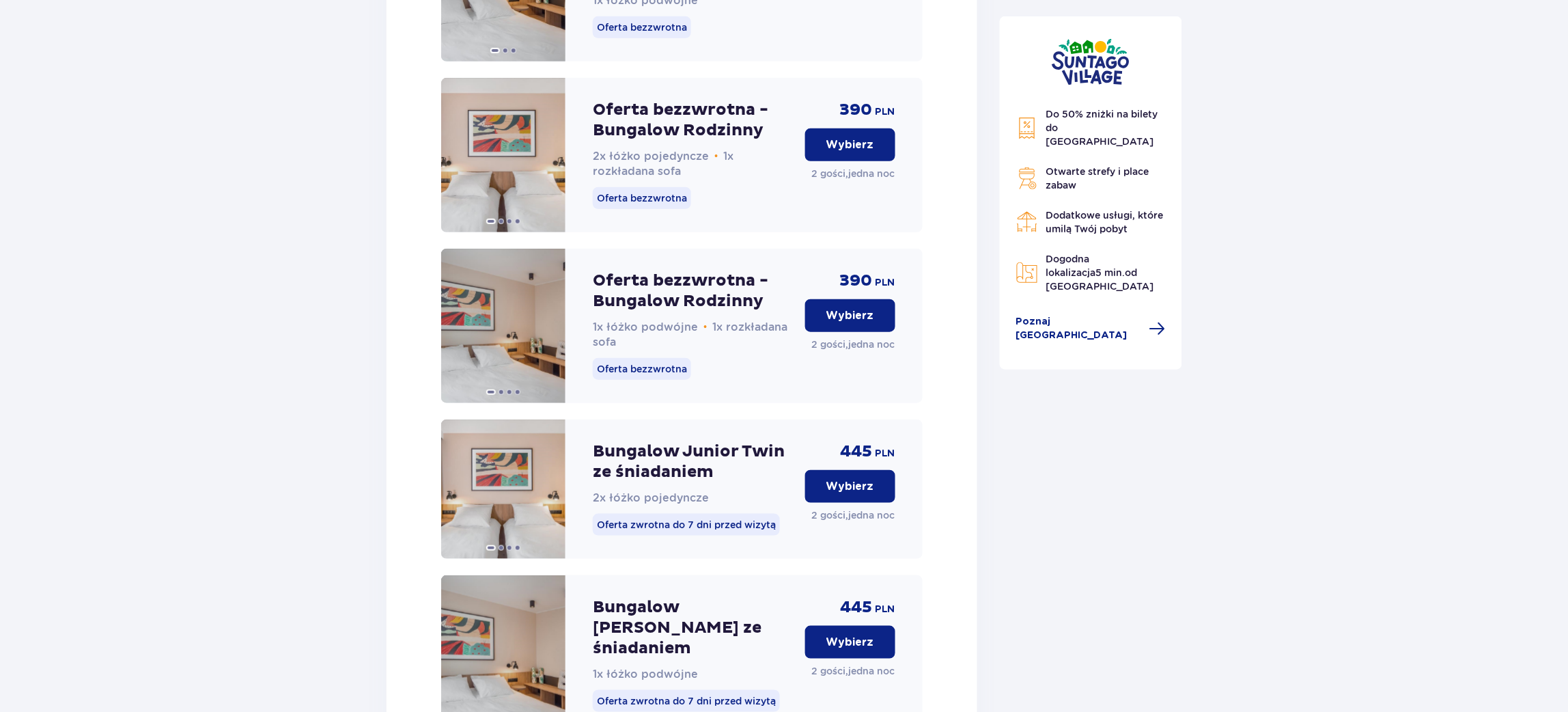
scroll to position [2012, 0]
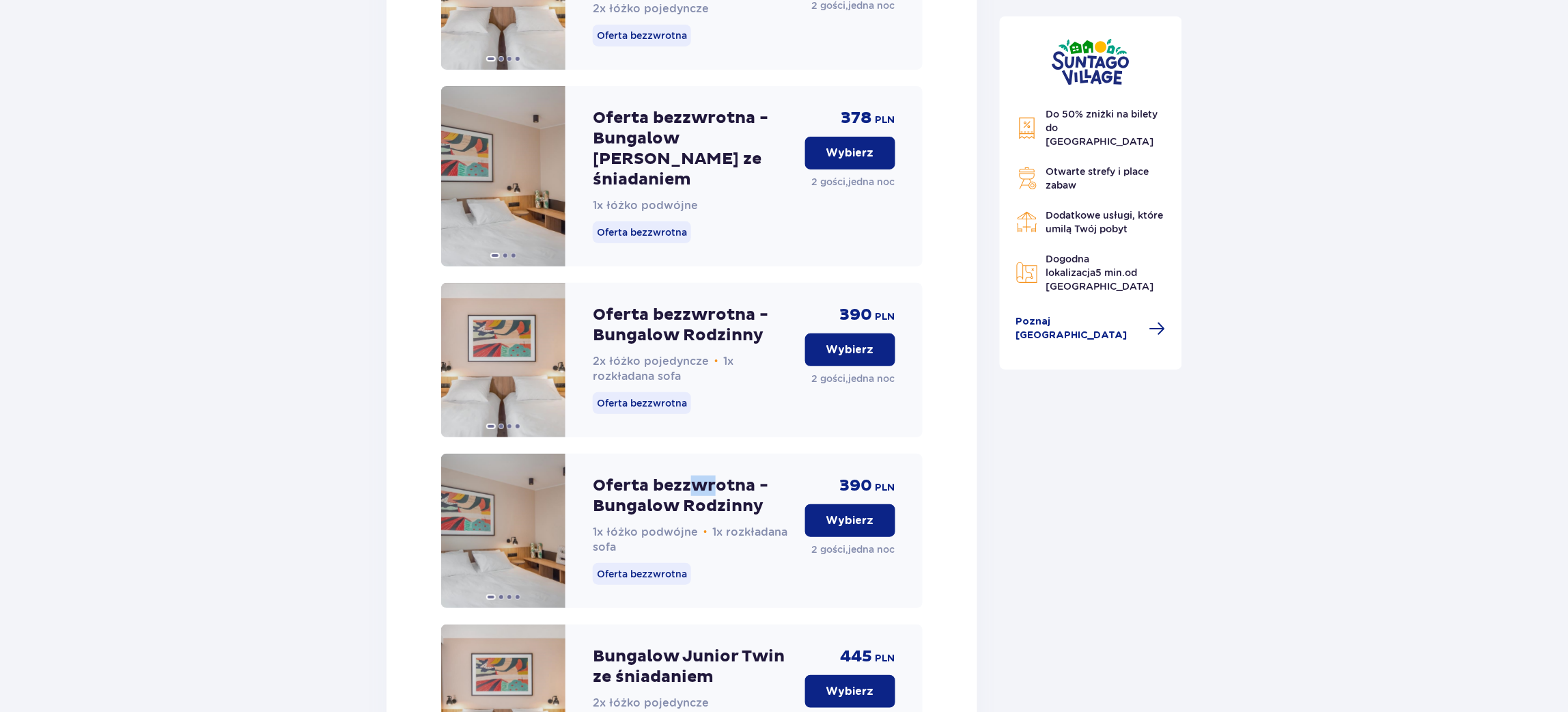
drag, startPoint x: 689, startPoint y: 442, endPoint x: 713, endPoint y: 442, distance: 24.0
click at [713, 475] on p "Oferta bezzwrotna - Bungalow Rodzinny" at bounding box center [694, 496] width 202 height 41
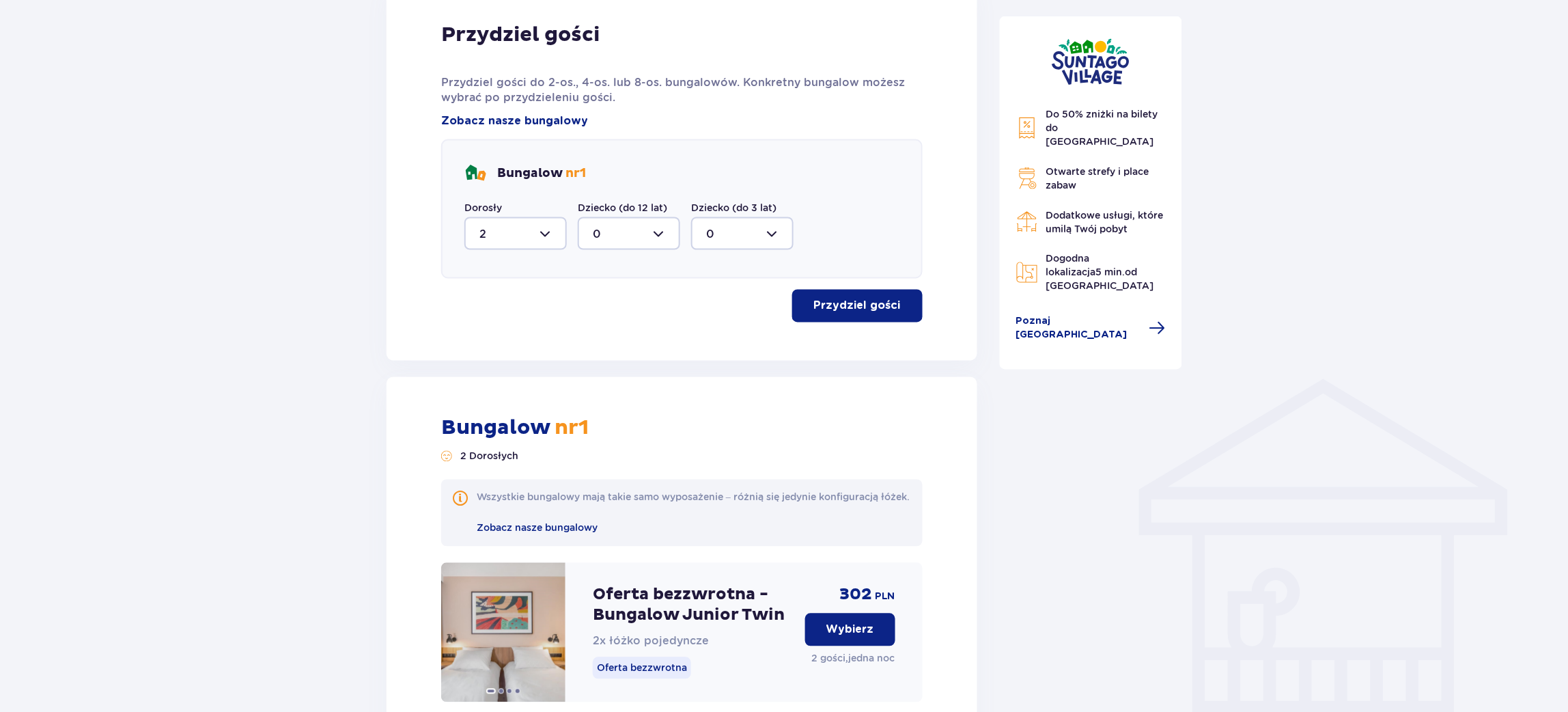
scroll to position [270, 0]
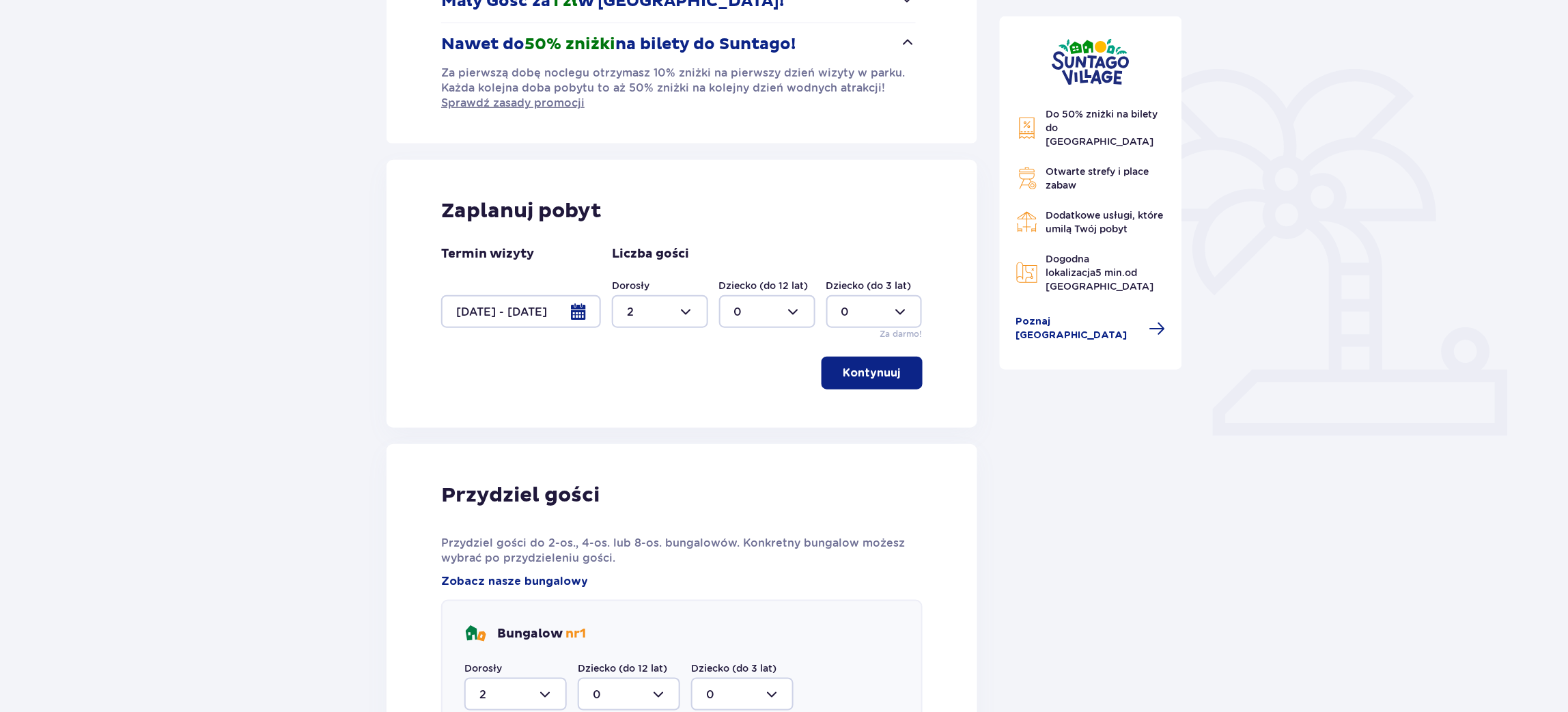
drag, startPoint x: 633, startPoint y: 318, endPoint x: 634, endPoint y: 327, distance: 9.1
click at [633, 318] on div at bounding box center [660, 311] width 97 height 33
click at [633, 433] on div "3" at bounding box center [660, 440] width 66 height 15
type input "3"
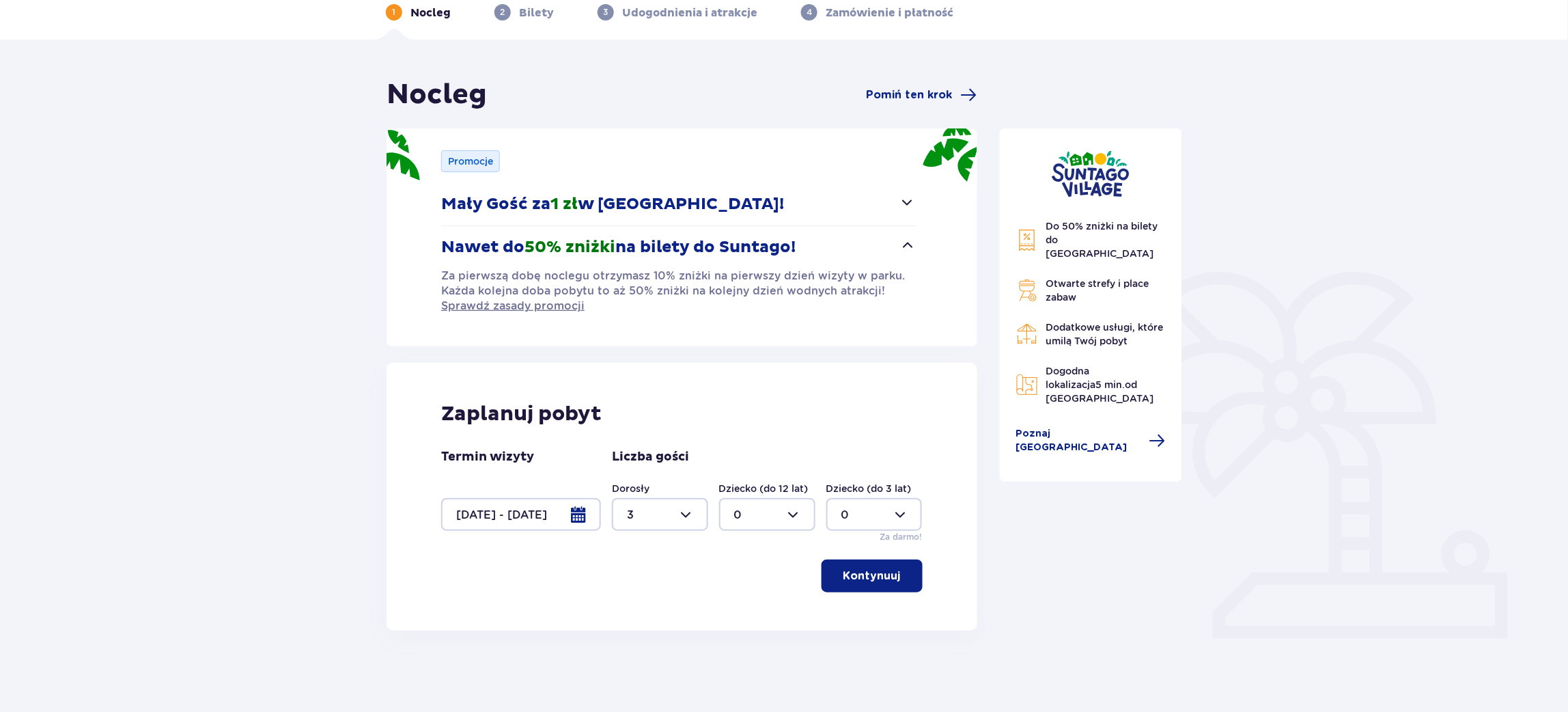
click at [855, 569] on p "Kontynuuj" at bounding box center [871, 576] width 57 height 15
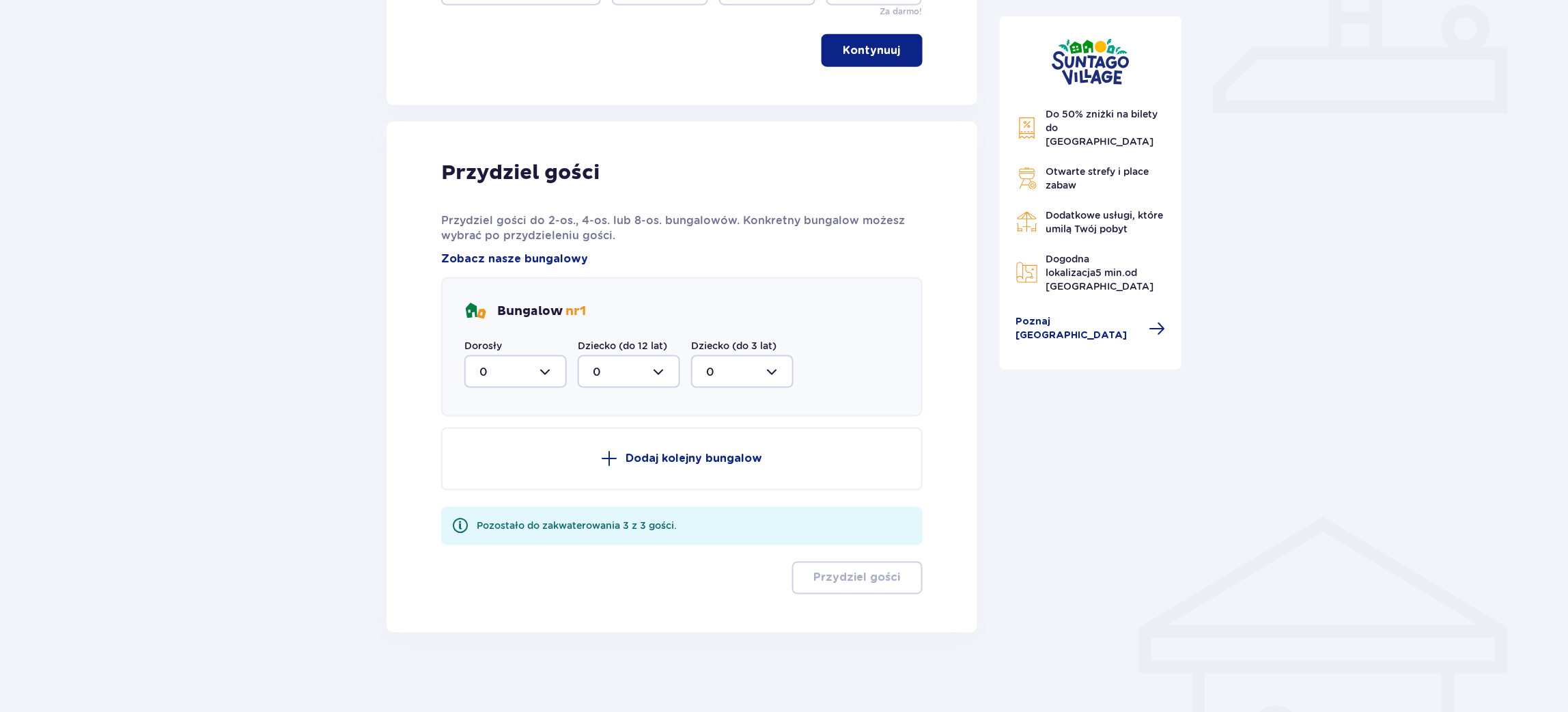
click at [517, 370] on div at bounding box center [515, 371] width 102 height 33
click at [512, 494] on div "3" at bounding box center [516, 499] width 73 height 15
type input "3"
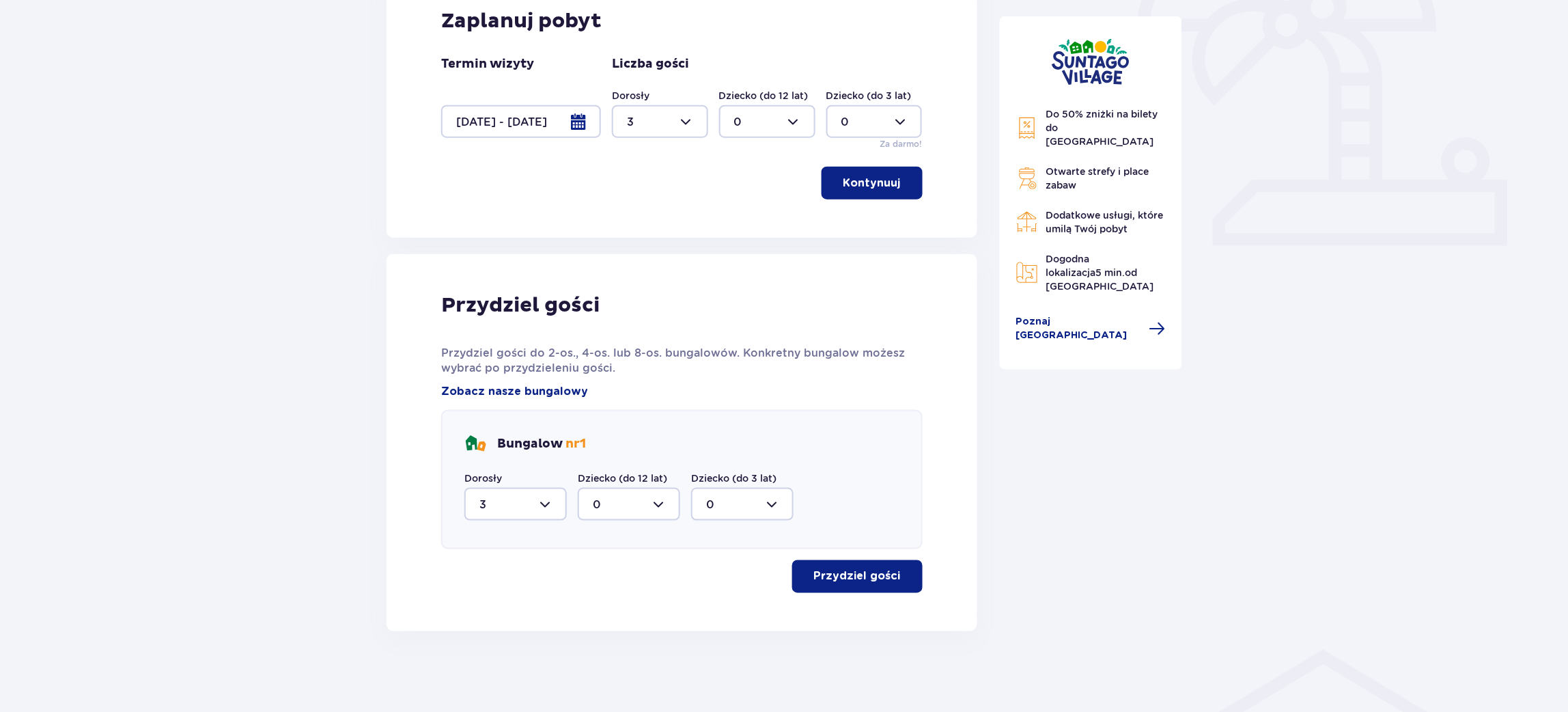
click at [909, 597] on div "Przydziel gości Przydziel gości do 2-os., 4-os. lub 8-os. bungalowów. Konkretny…" at bounding box center [682, 443] width 591 height 377
click at [900, 586] on button "Przydziel gości" at bounding box center [858, 576] width 131 height 33
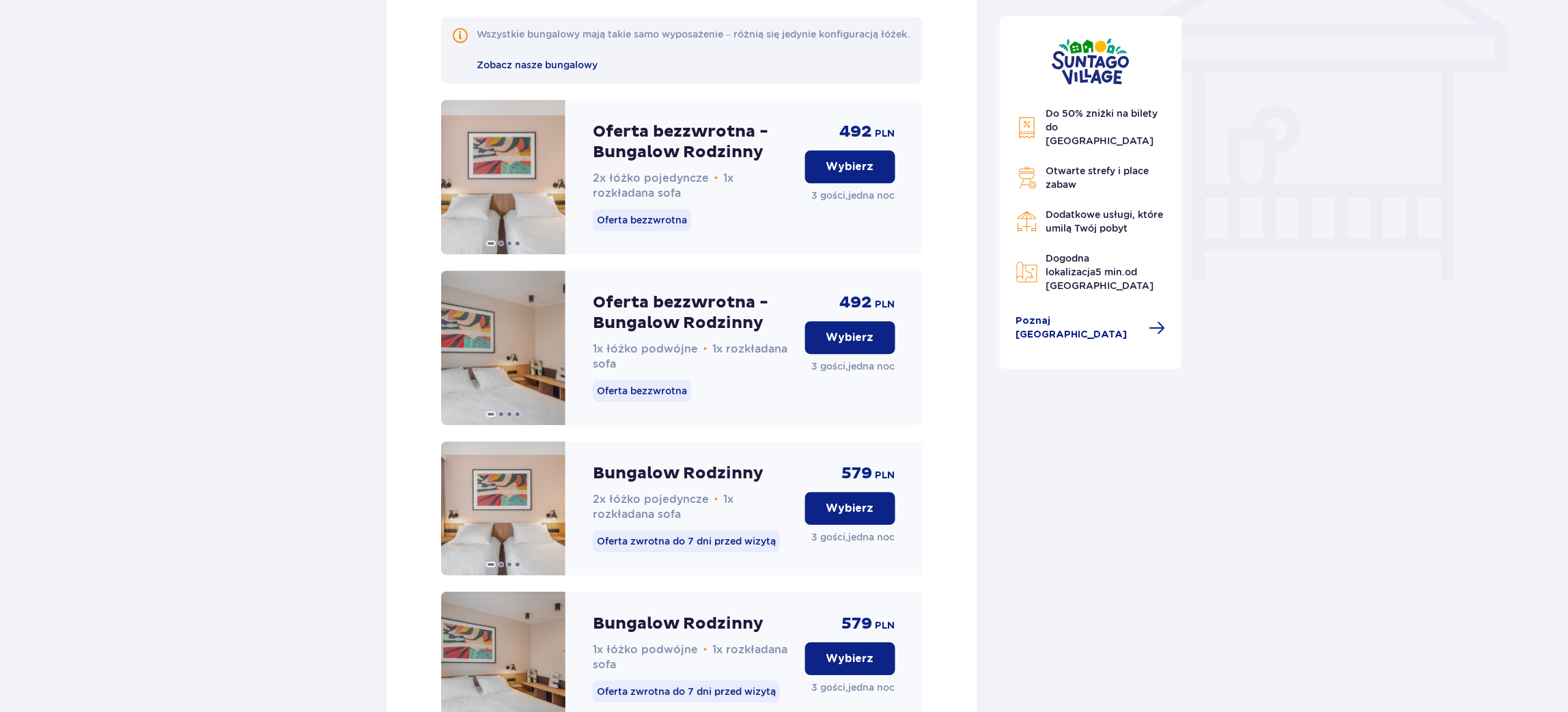
scroll to position [1192, 0]
